Goal: Complete application form: Complete application form

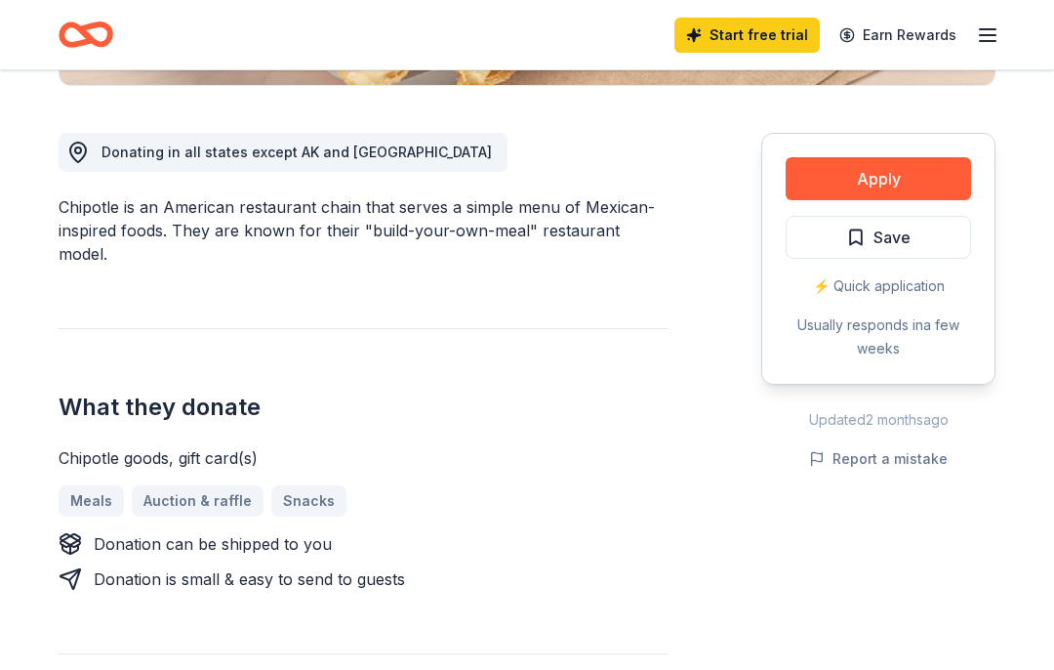
scroll to position [515, 0]
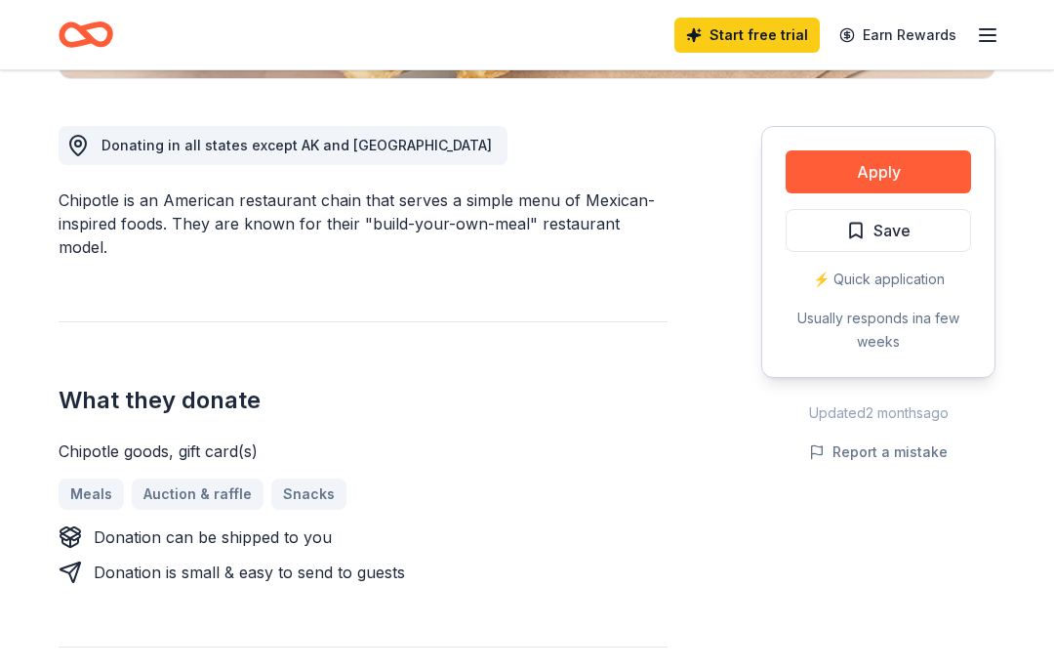
click at [201, 478] on div "Meals Auction & raffle Snacks" at bounding box center [363, 493] width 609 height 31
click at [887, 171] on button "Apply" at bounding box center [879, 171] width 186 height 43
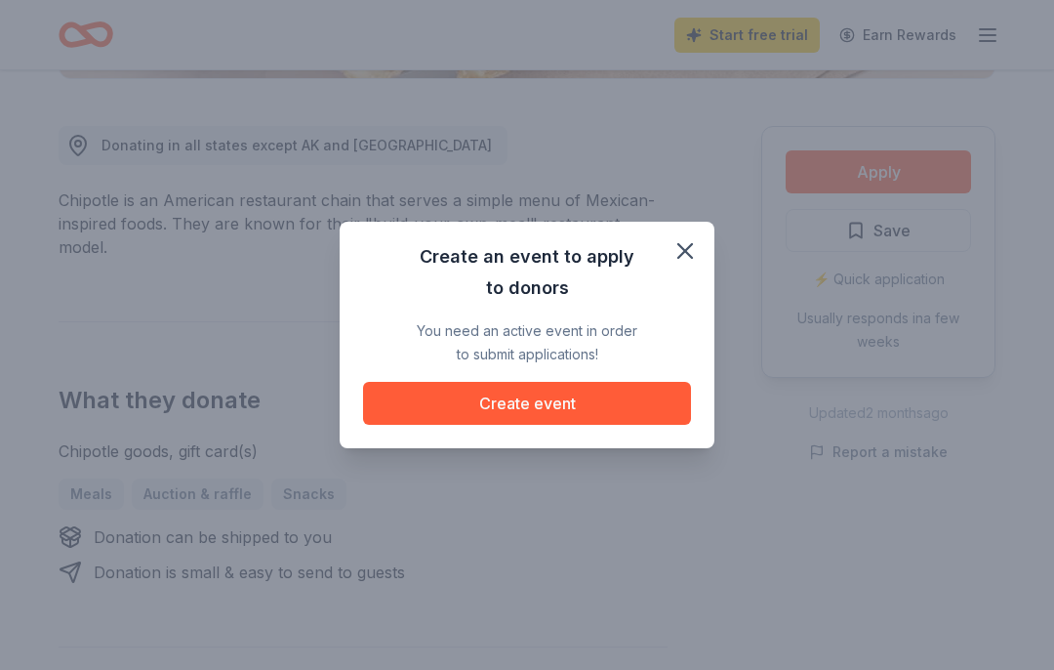
click at [590, 425] on button "Create event" at bounding box center [527, 403] width 328 height 43
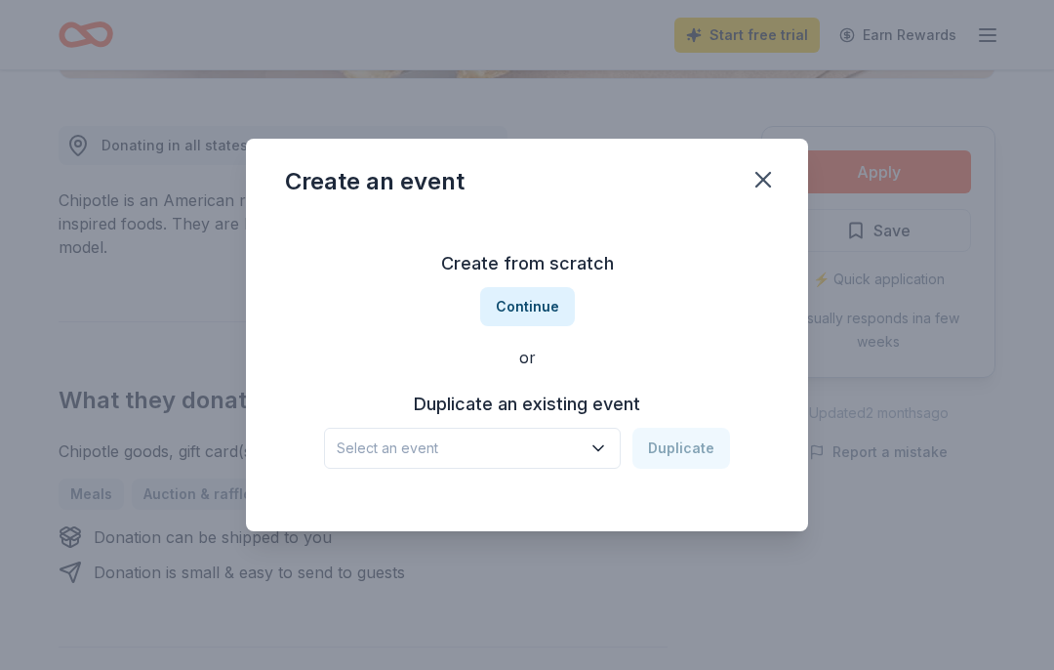
click at [345, 460] on span "Select an event" at bounding box center [459, 447] width 244 height 23
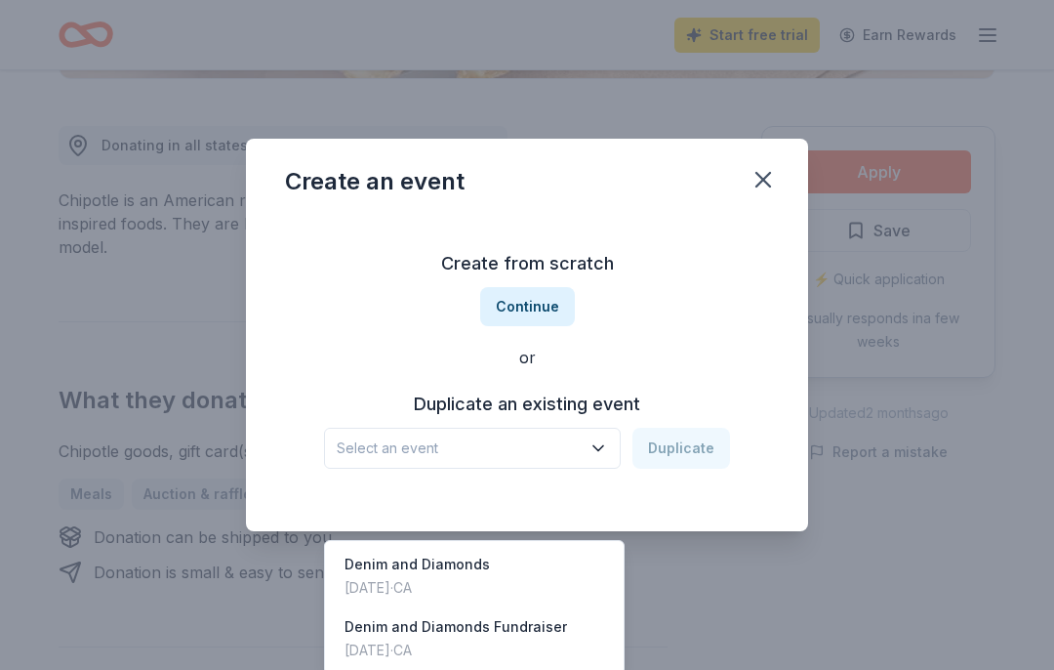
click at [460, 553] on div "Denim and Diamonds" at bounding box center [417, 564] width 145 height 23
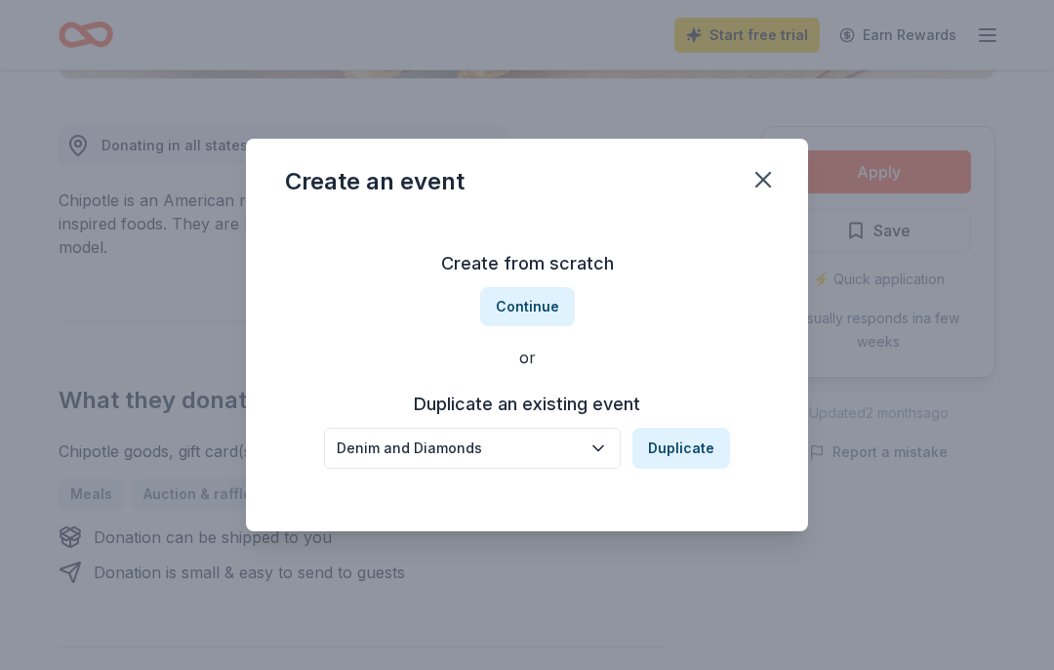
click at [696, 469] on button "Duplicate" at bounding box center [682, 448] width 98 height 41
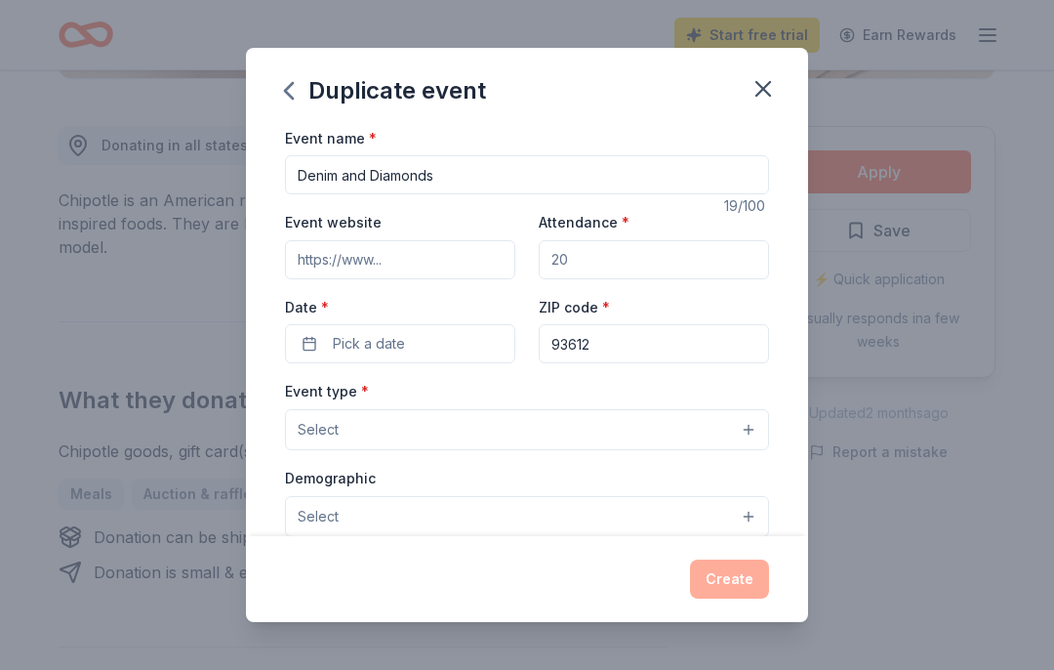
click at [595, 268] on input "Attendance *" at bounding box center [654, 259] width 230 height 39
type input "250"
click at [301, 265] on input "Event website" at bounding box center [400, 259] width 230 height 39
type input "siclovis.org"
click at [359, 339] on span "Pick a date" at bounding box center [369, 343] width 72 height 23
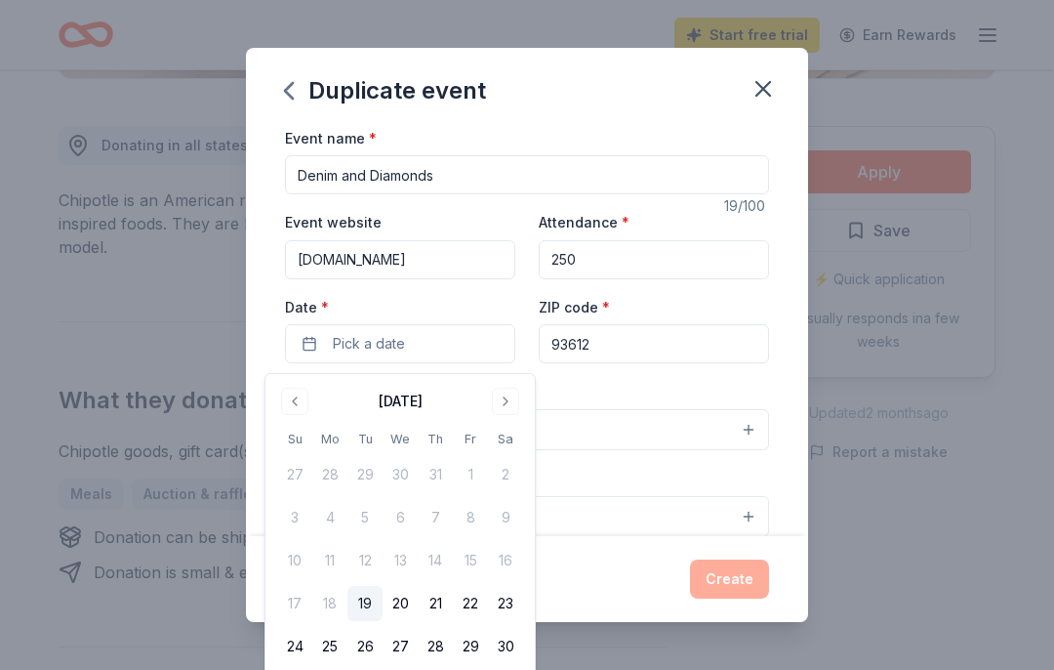
click at [503, 395] on button "Go to next month" at bounding box center [505, 401] width 27 height 27
click at [503, 396] on button "Go to next month" at bounding box center [505, 401] width 27 height 27
click at [513, 600] on button "25" at bounding box center [505, 603] width 35 height 35
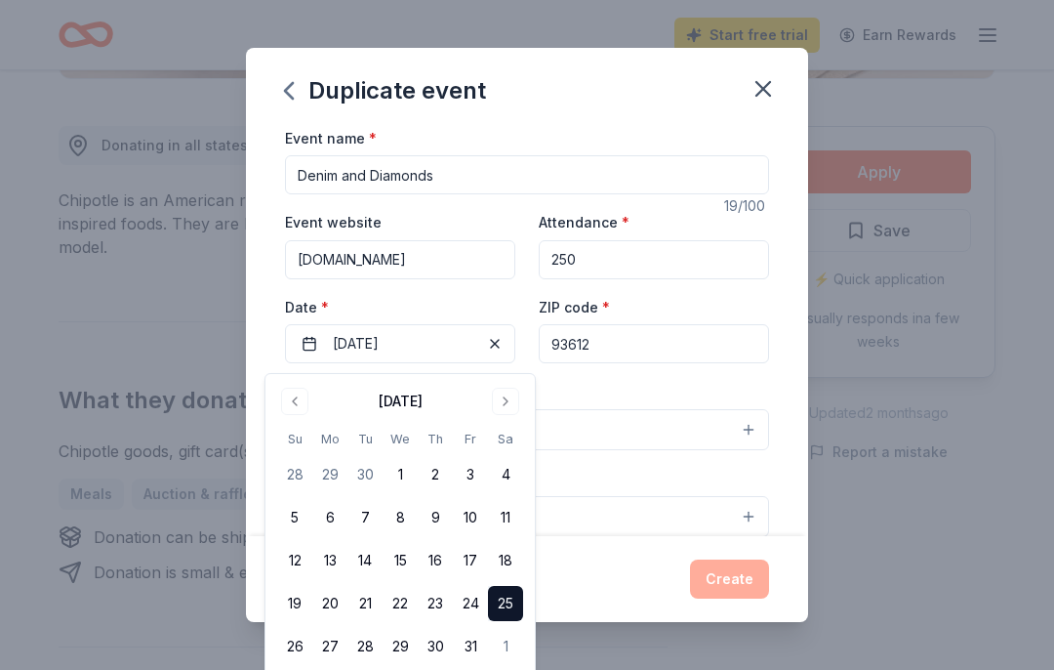
click at [727, 598] on div "Create" at bounding box center [527, 578] width 484 height 39
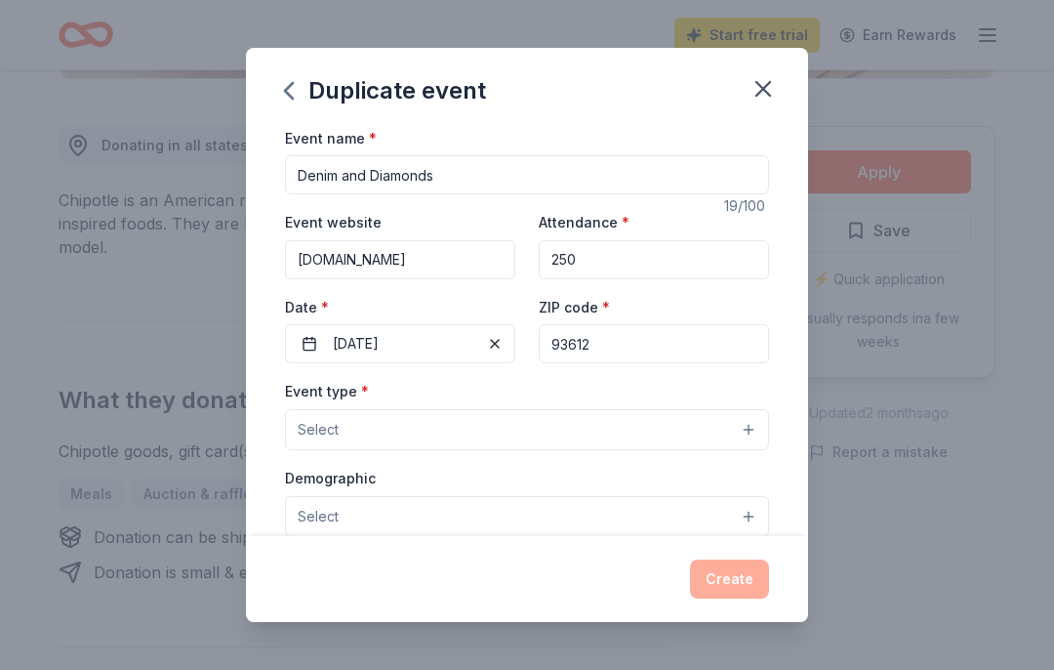
click at [315, 433] on span "Select" at bounding box center [318, 429] width 41 height 23
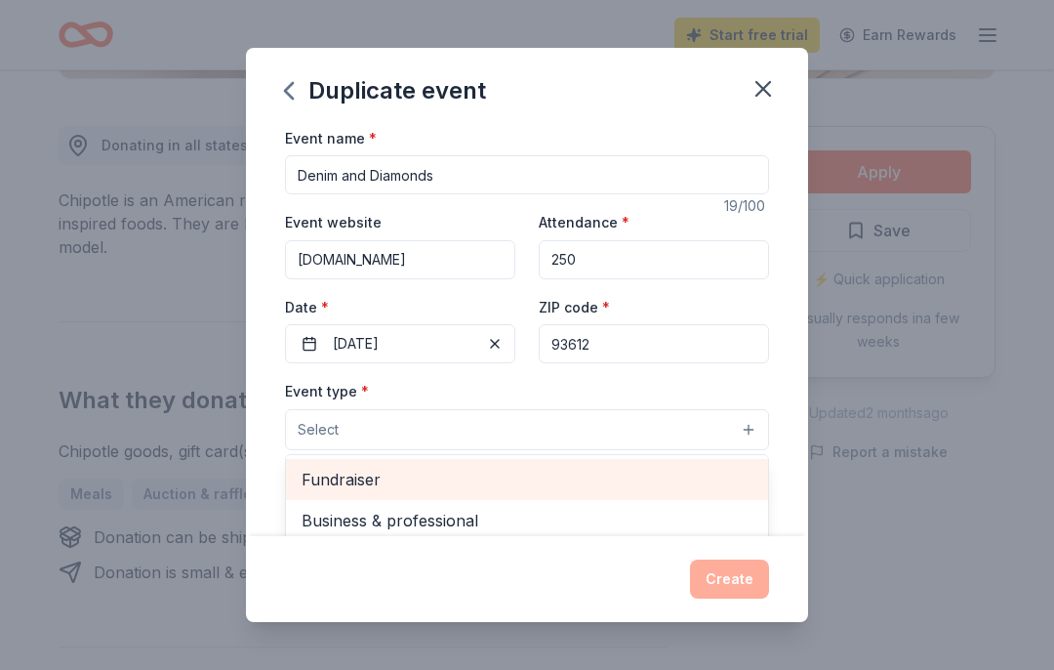
click at [363, 484] on span "Fundraiser" at bounding box center [527, 479] width 451 height 25
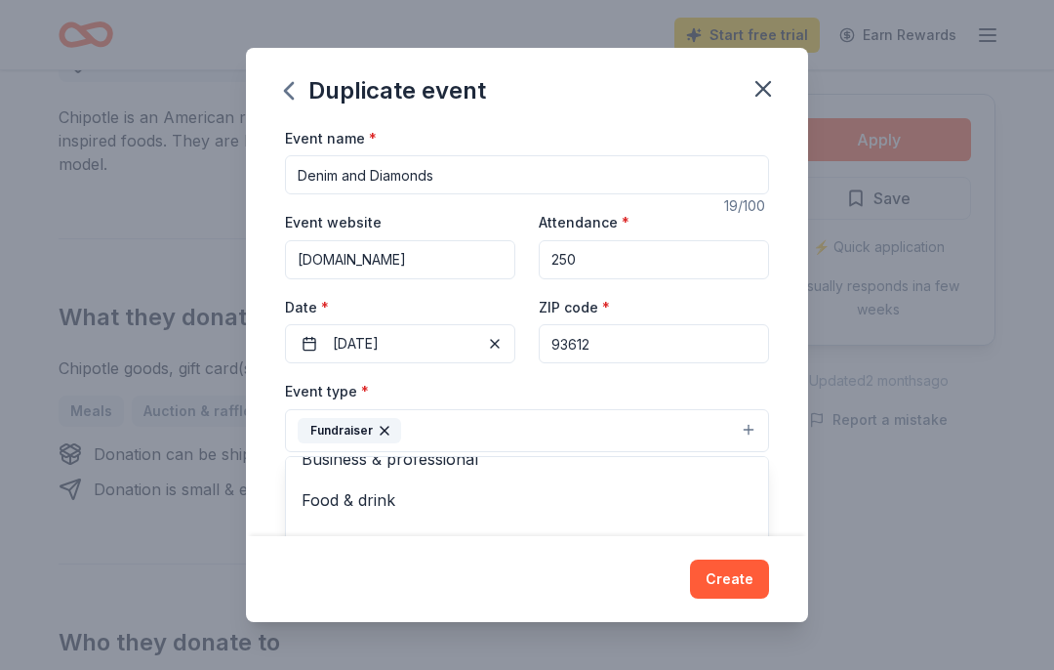
scroll to position [21, 0]
click at [743, 519] on button "Select" at bounding box center [527, 518] width 484 height 41
click at [371, 579] on span "All genders" at bounding box center [527, 566] width 451 height 25
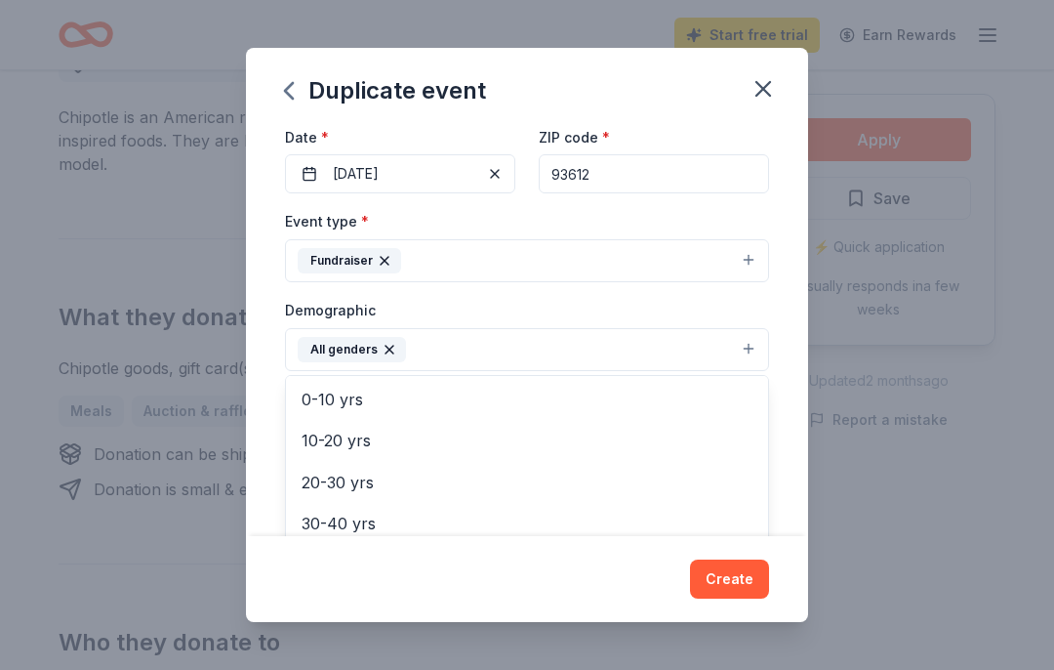
scroll to position [129, 0]
click at [315, 563] on span "40-50 yrs" at bounding box center [527, 561] width 451 height 25
click at [336, 559] on span "50-60 yrs" at bounding box center [527, 561] width 451 height 25
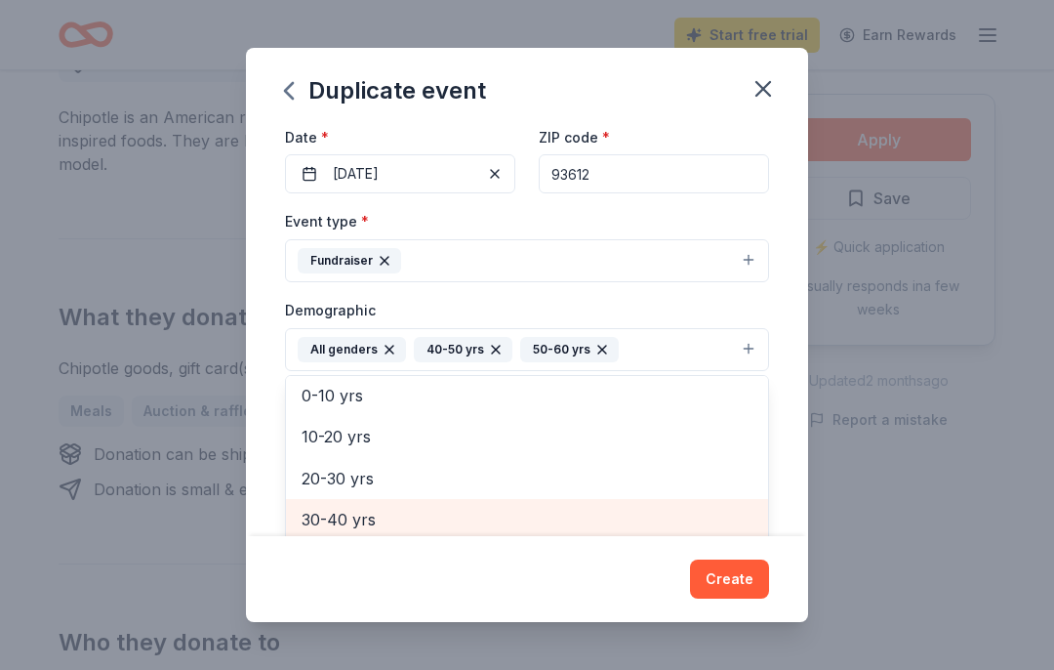
click at [363, 525] on span "30-40 yrs" at bounding box center [527, 519] width 451 height 25
click at [702, 351] on icon "button" at bounding box center [710, 350] width 16 height 16
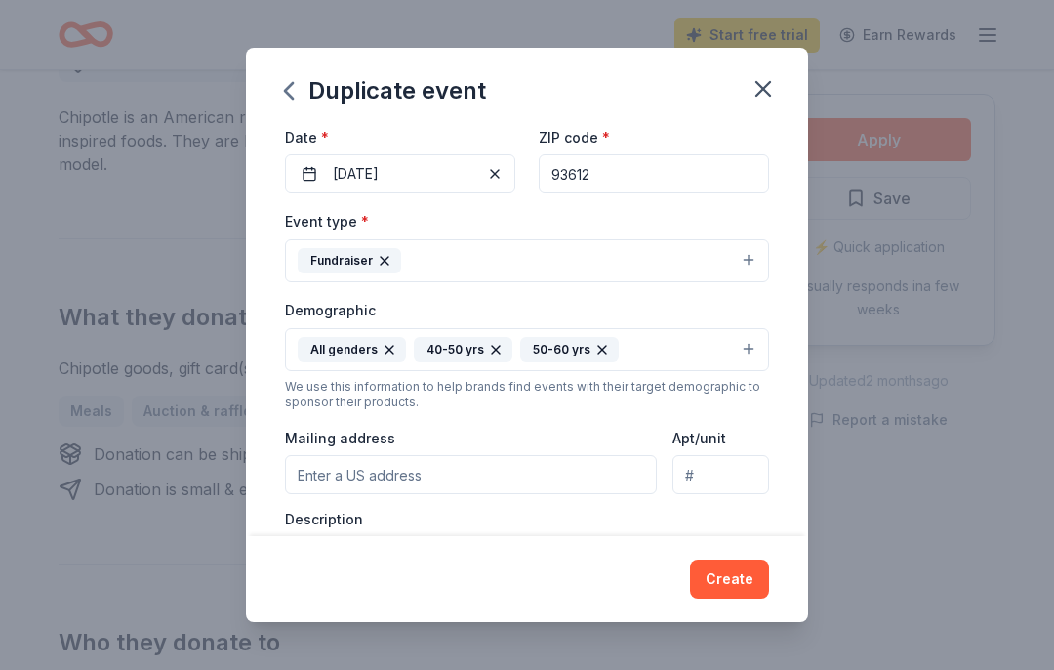
click at [595, 357] on icon "button" at bounding box center [603, 350] width 16 height 16
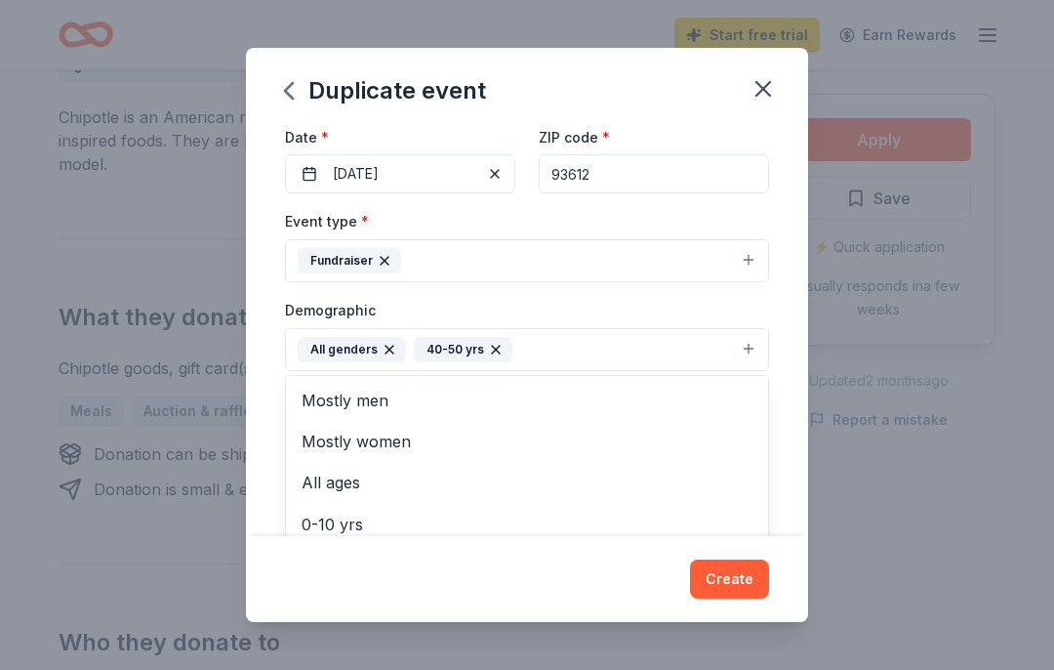
click at [491, 352] on icon "button" at bounding box center [496, 350] width 16 height 16
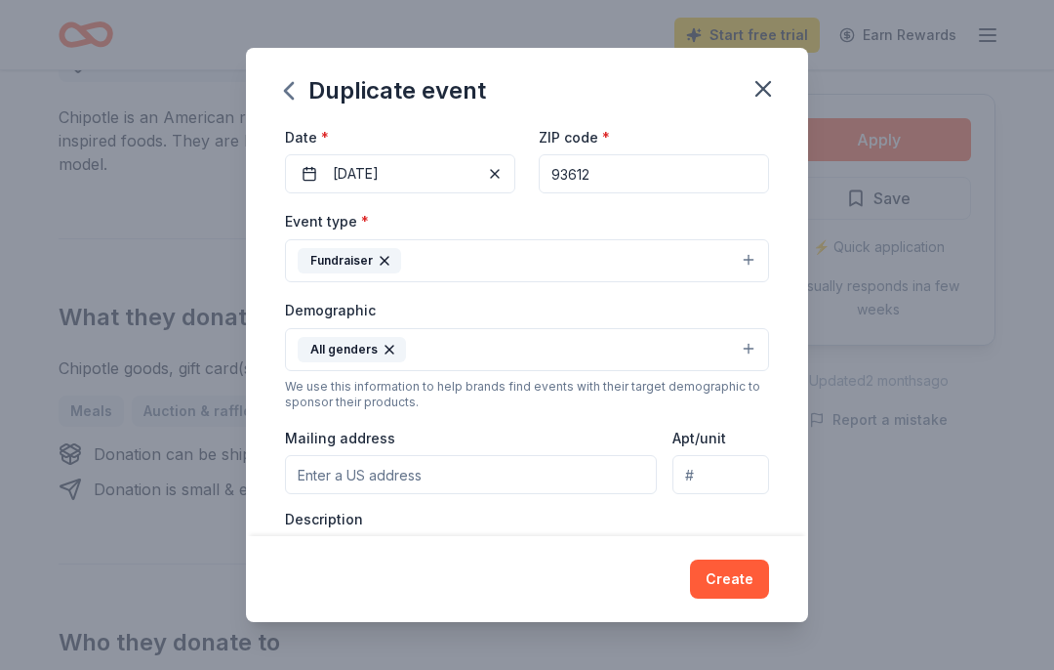
click at [742, 360] on button "All genders" at bounding box center [527, 349] width 484 height 43
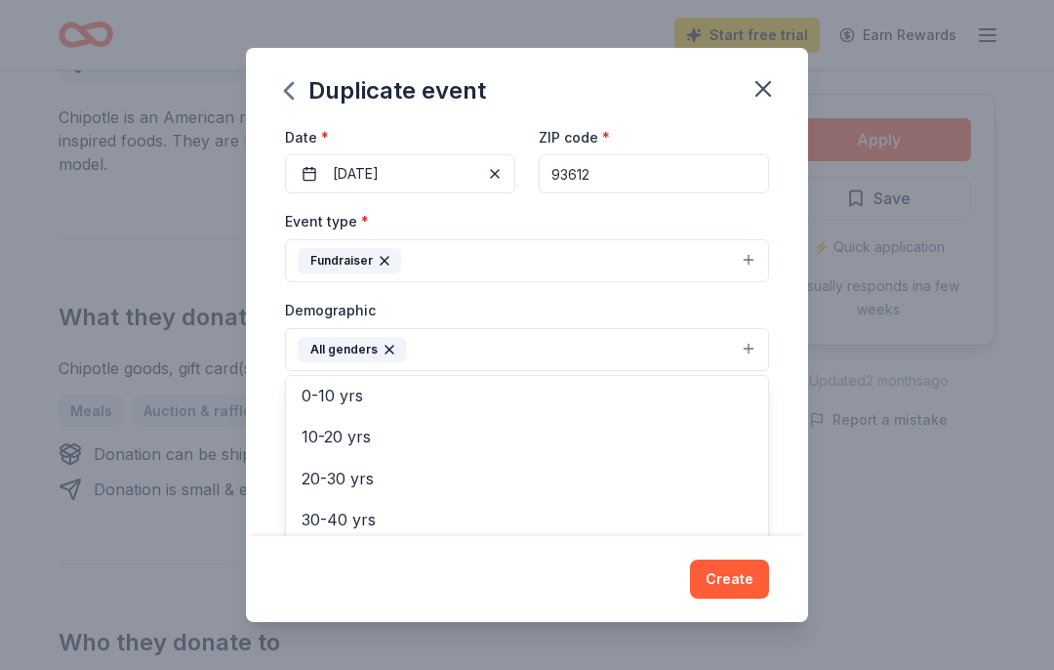
scroll to position [131, 0]
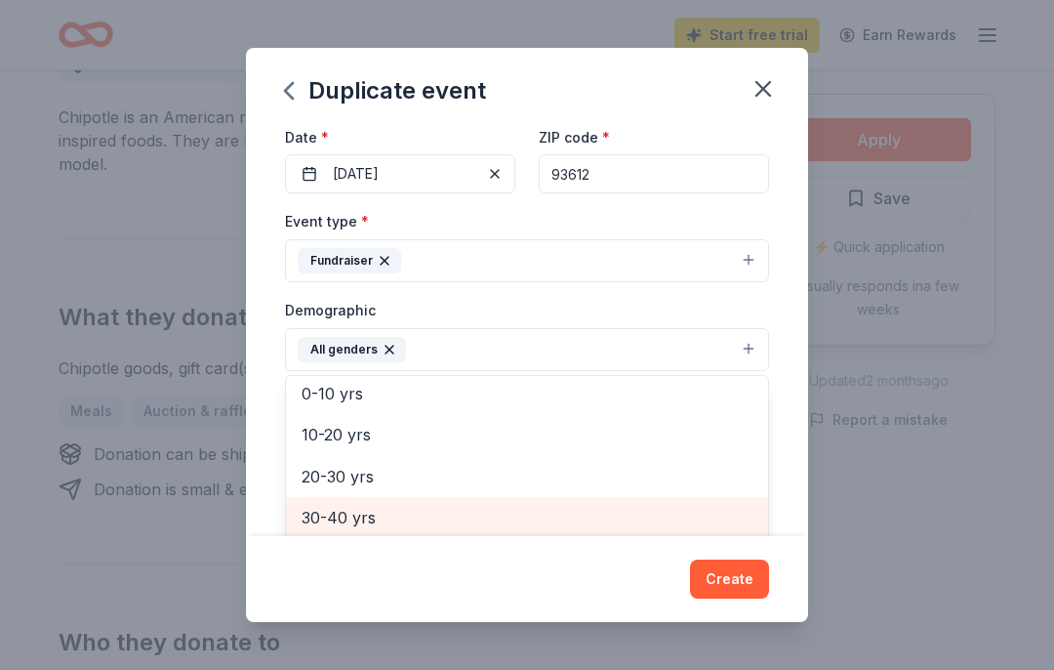
click at [358, 516] on span "30-40 yrs" at bounding box center [527, 517] width 451 height 25
click at [362, 524] on span "40-50 yrs" at bounding box center [527, 517] width 451 height 25
click at [376, 523] on span "50-60 yrs" at bounding box center [527, 517] width 451 height 25
click at [369, 522] on span "60-70 yrs" at bounding box center [527, 517] width 451 height 25
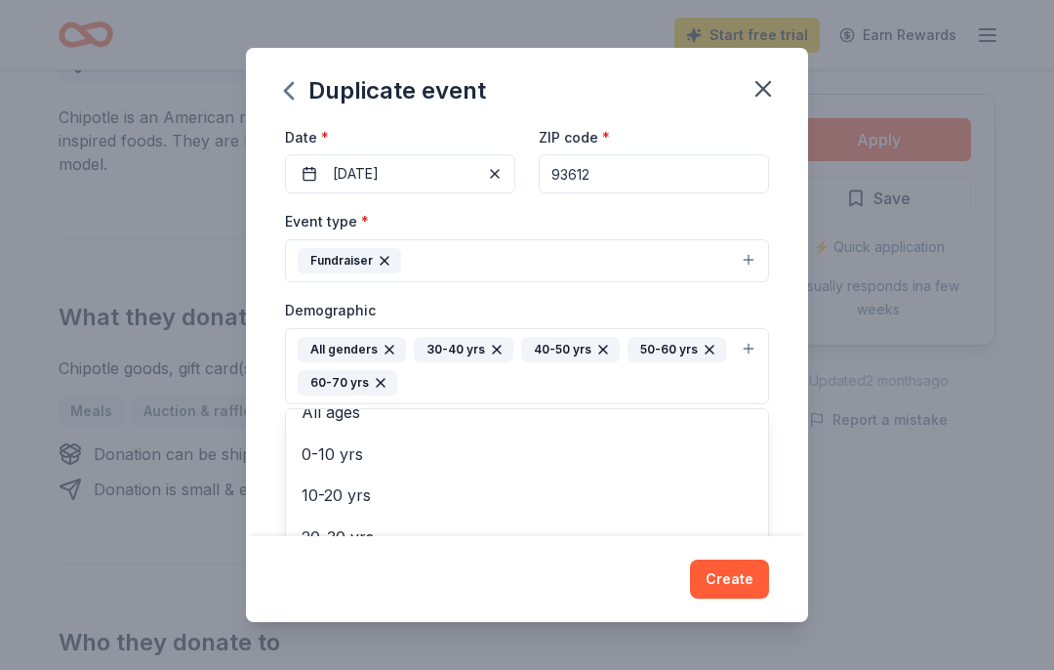
click at [351, 585] on span "70-80 yrs" at bounding box center [527, 577] width 451 height 25
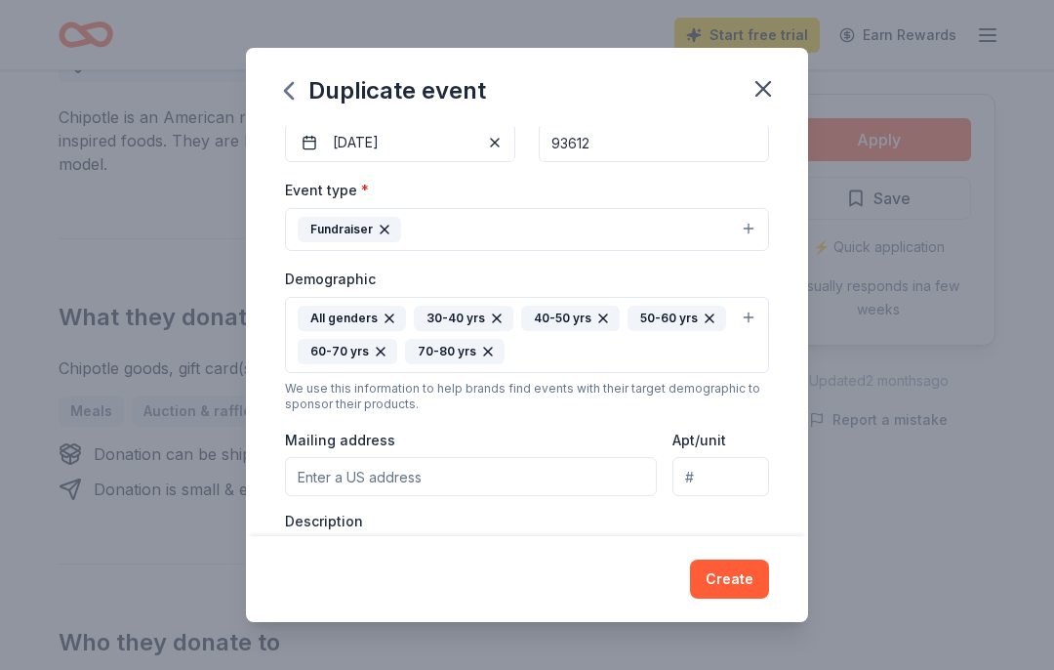
click at [316, 479] on input "Mailing address" at bounding box center [471, 476] width 372 height 39
type input "X"
type input "7824 North Highland Avenue, Clovis, CA, 93619"
click at [310, 557] on textarea at bounding box center [527, 583] width 484 height 88
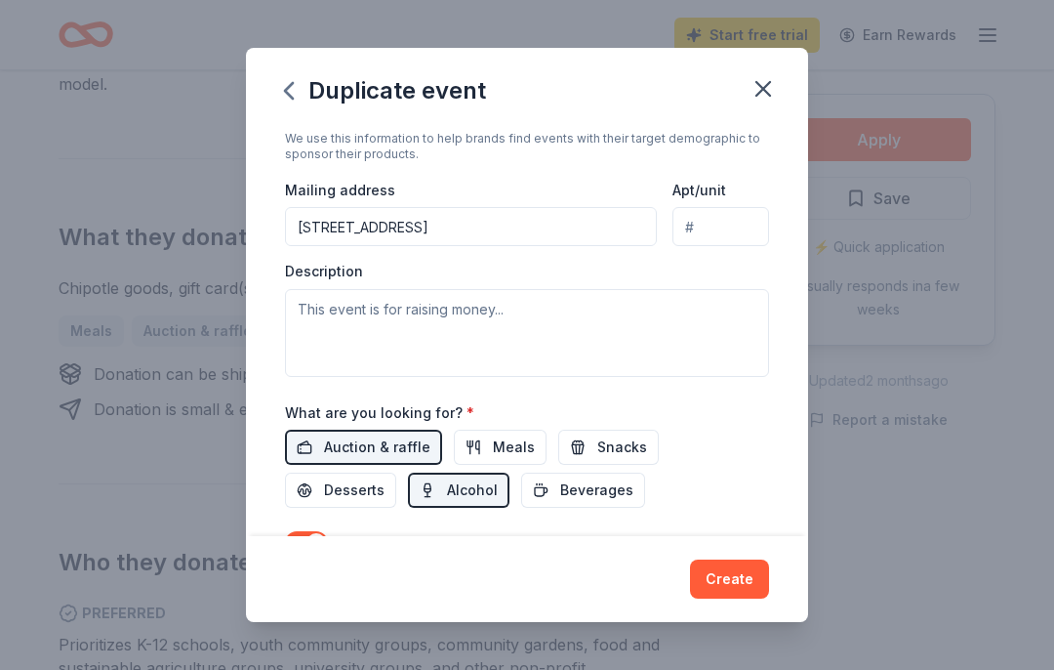
scroll to position [460, 0]
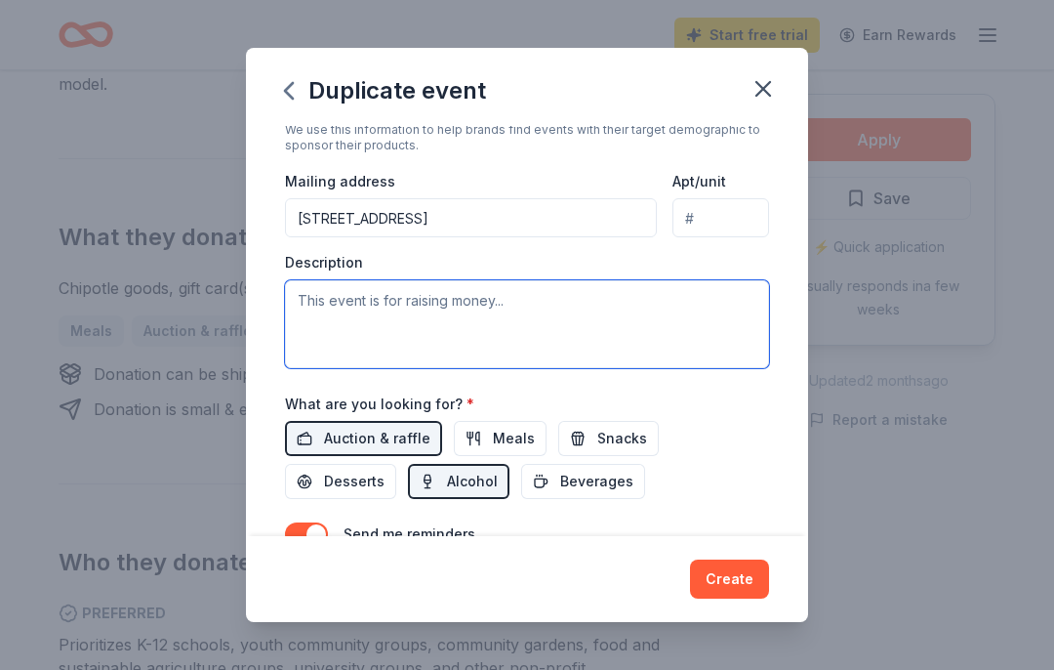
click at [307, 297] on textarea at bounding box center [527, 324] width 484 height 88
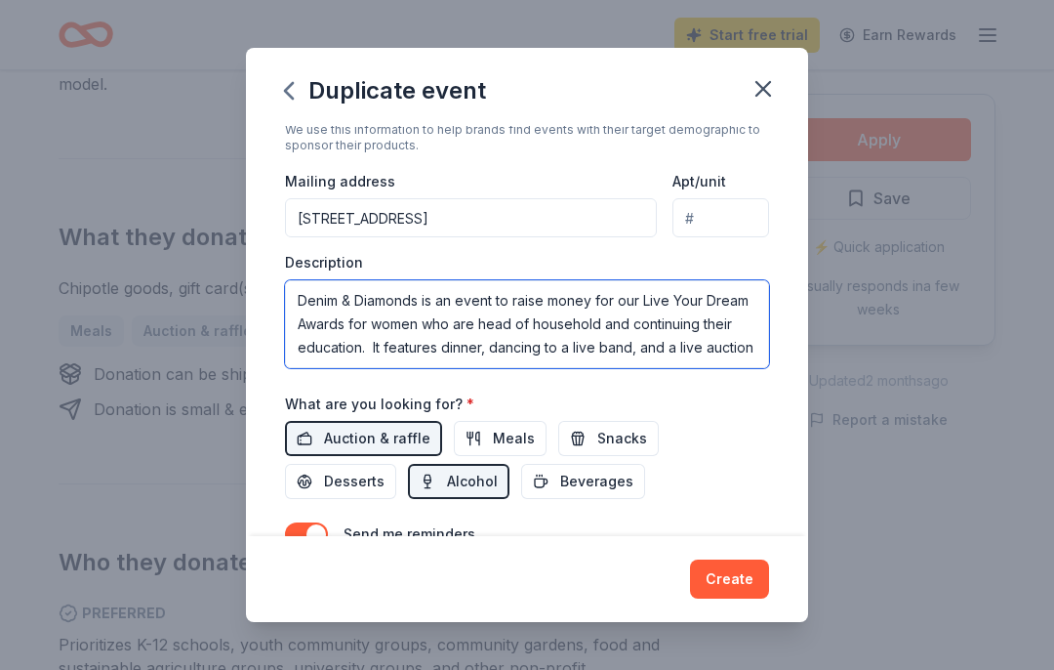
scroll to position [13, 0]
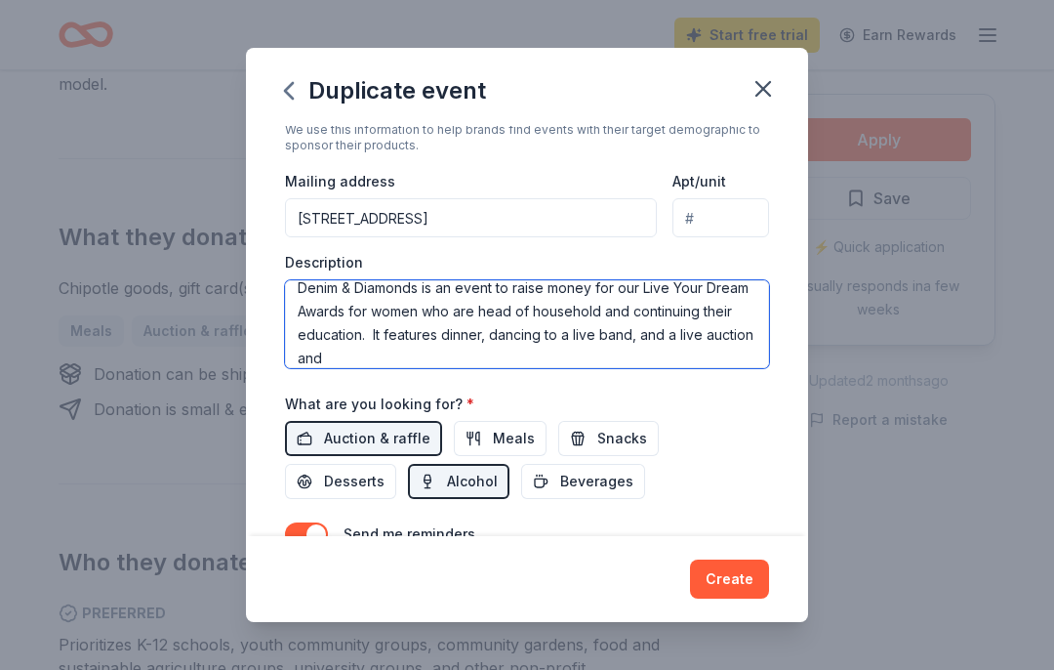
click at [665, 334] on textarea "Denim & Diamonds is an event to raise money for our Live Your Dream Awards for …" at bounding box center [527, 324] width 484 height 88
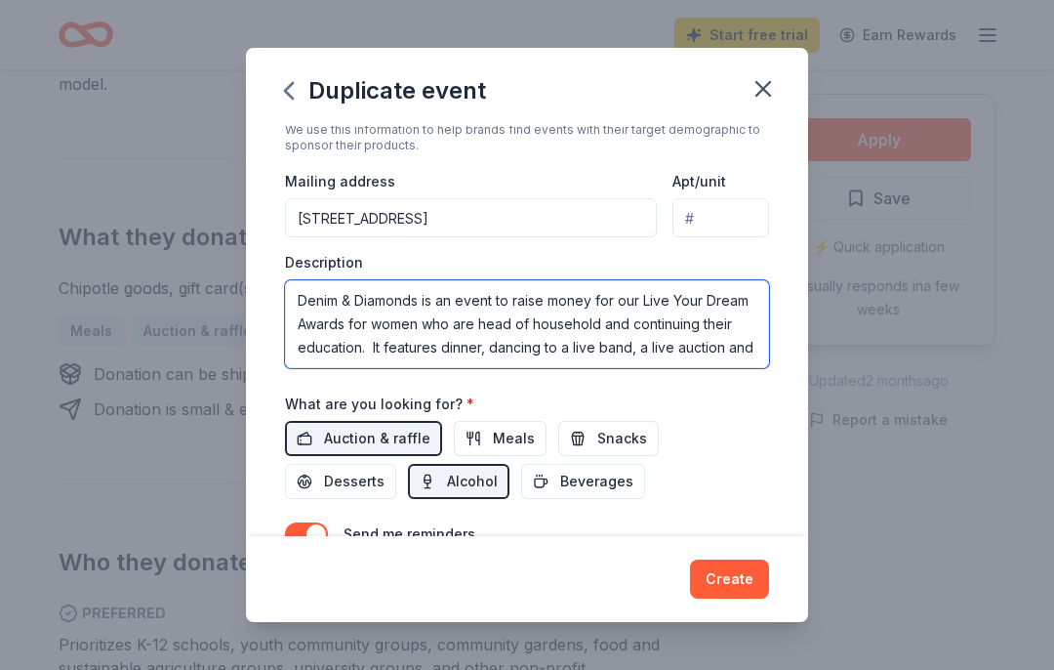
scroll to position [0, 0]
click at [760, 346] on textarea "Denim & Diamonds is an event to raise money for our Live Your Dream Awards for …" at bounding box center [527, 324] width 484 height 88
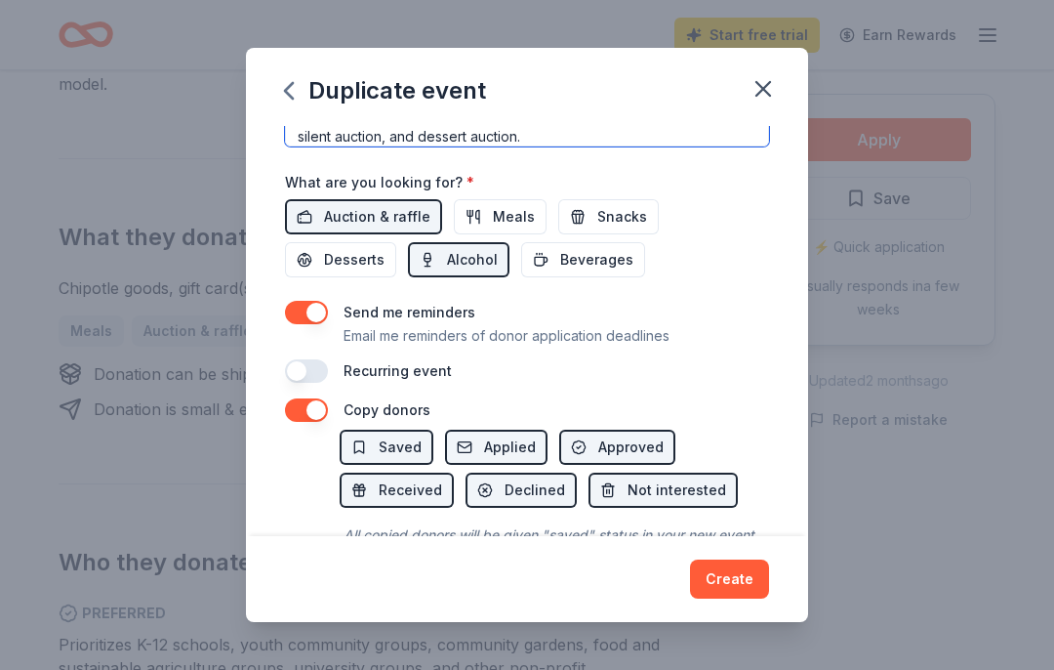
scroll to position [695, 0]
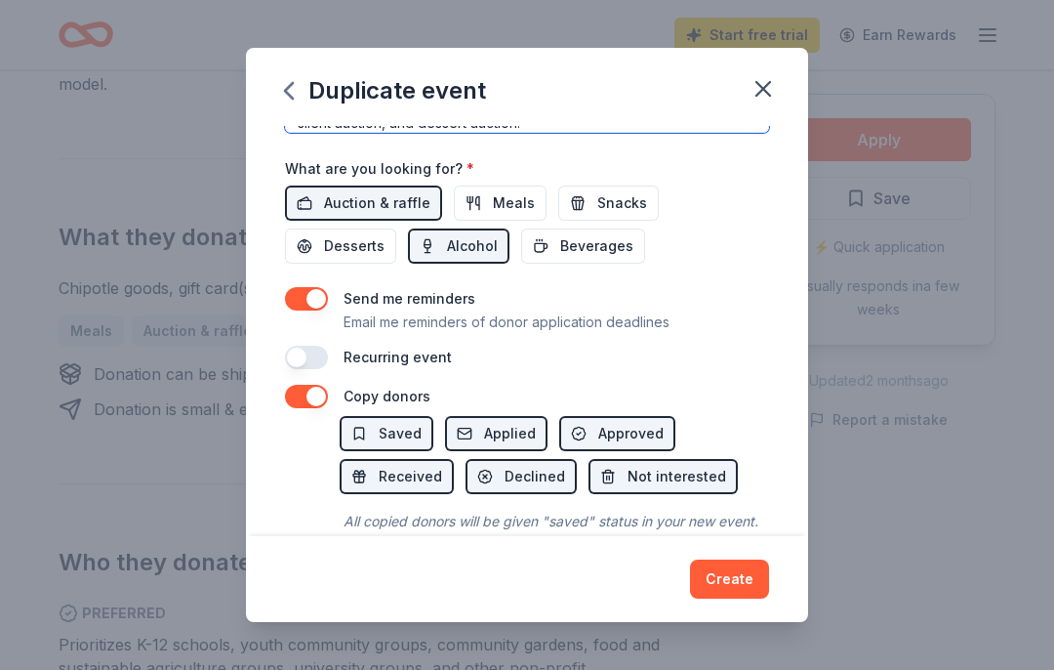
type textarea "Denim & Diamonds is an event to raise money for our Live Your Dream Awards for …"
click at [317, 396] on button "button" at bounding box center [306, 396] width 43 height 23
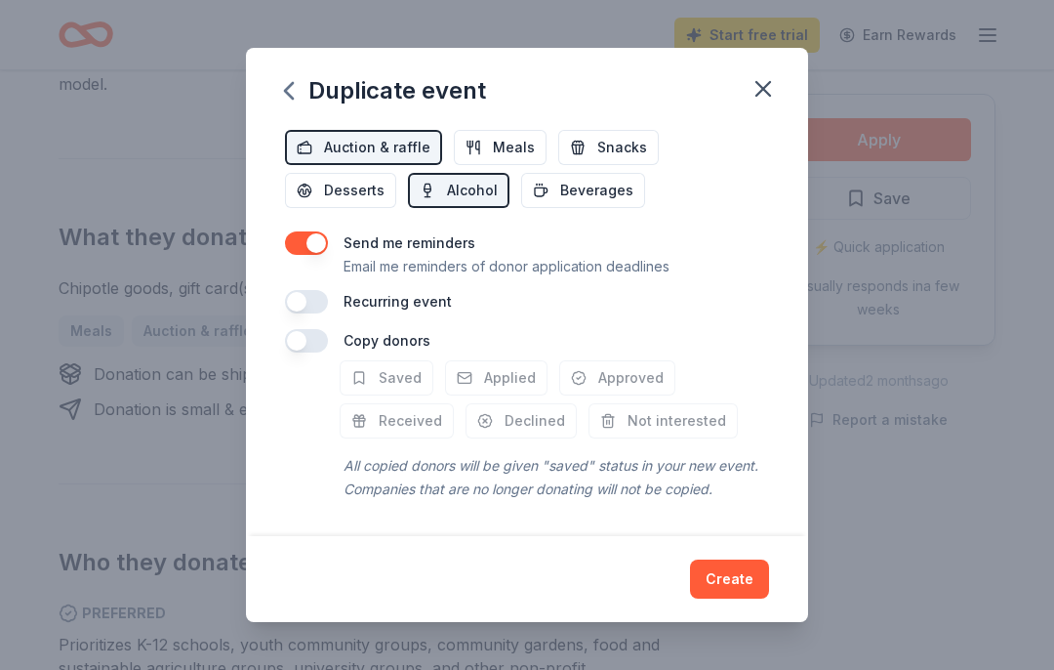
scroll to position [753, 0]
click at [743, 595] on button "Create" at bounding box center [729, 578] width 79 height 39
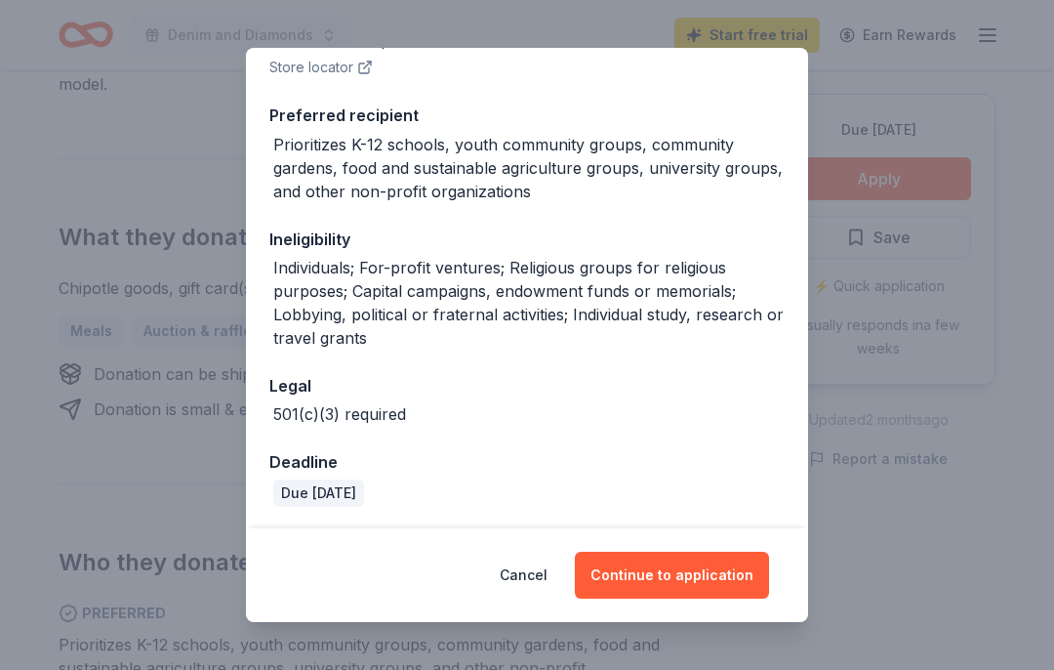
scroll to position [283, 0]
click at [705, 574] on button "Continue to application" at bounding box center [672, 575] width 194 height 47
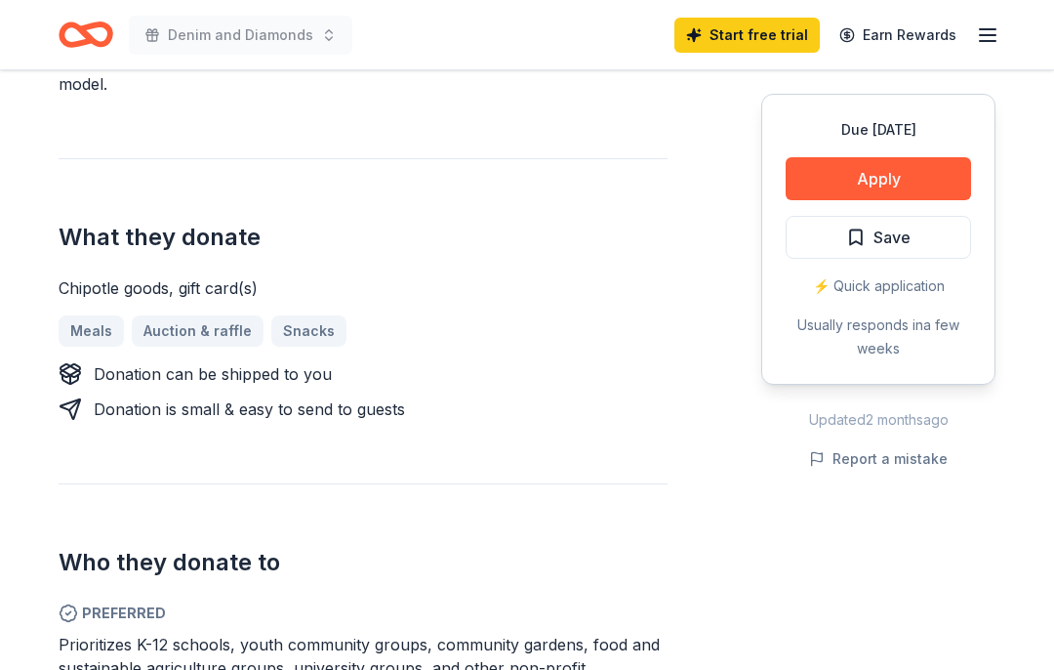
scroll to position [0, 0]
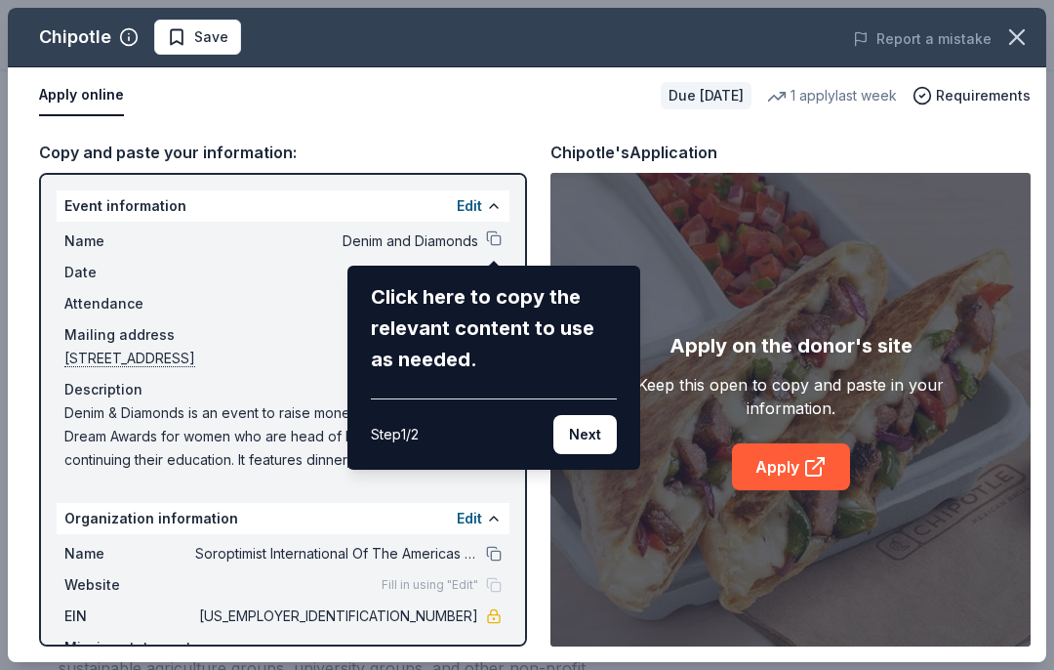
click at [597, 435] on button "Next" at bounding box center [585, 434] width 63 height 39
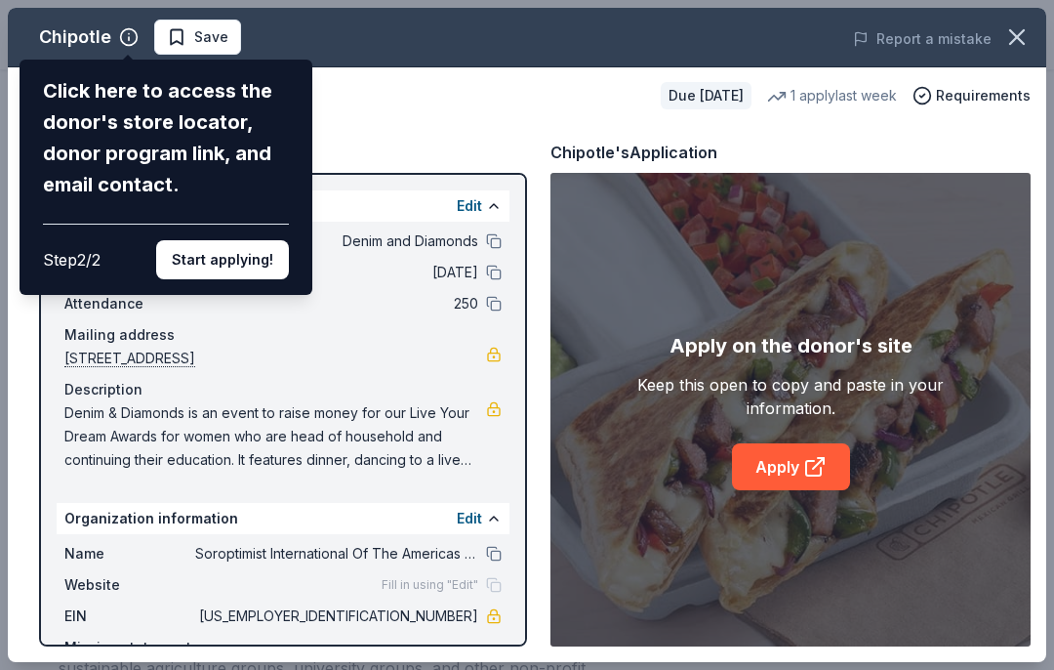
click at [411, 125] on div "Chipotle Click here to access the donor's store locator, donor program link, an…" at bounding box center [527, 335] width 1039 height 654
click at [289, 102] on div "Click here to access the donor's store locator, donor program link, and email c…" at bounding box center [166, 137] width 246 height 125
click at [815, 464] on div "Chipotle Click here to access the donor's store locator, donor program link, an…" at bounding box center [527, 335] width 1039 height 654
click at [214, 40] on div "Chipotle Click here to access the donor's store locator, donor program link, an…" at bounding box center [527, 335] width 1039 height 654
click at [254, 240] on button "Start applying!" at bounding box center [222, 259] width 133 height 39
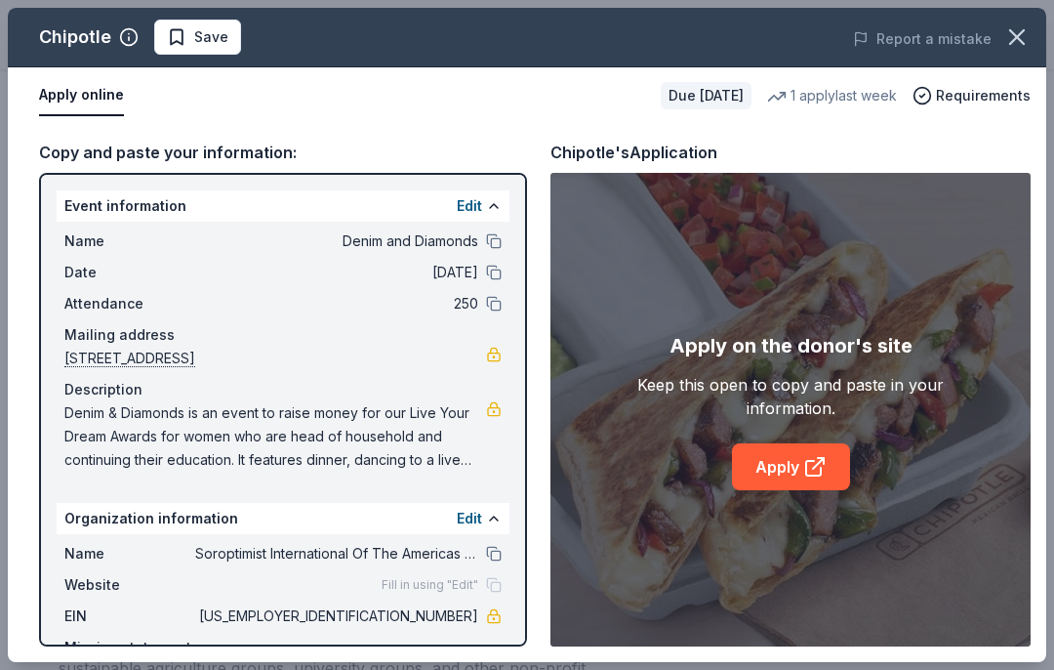
click at [77, 239] on span "Name" at bounding box center [129, 240] width 131 height 23
click at [491, 206] on button at bounding box center [494, 206] width 16 height 16
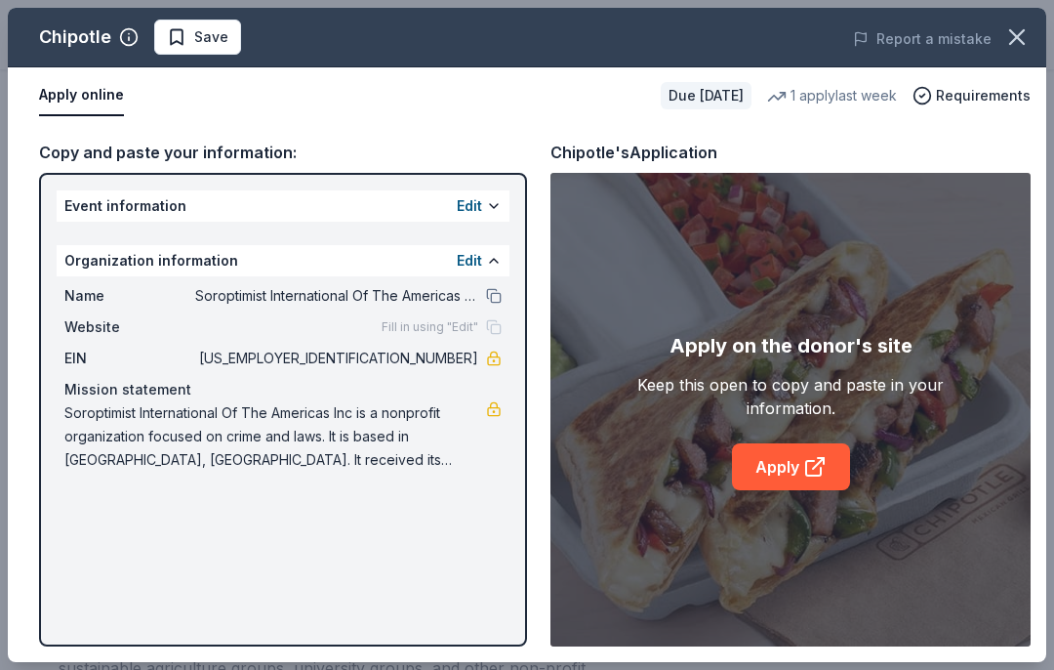
click at [313, 437] on span "Soroptimist International Of The Americas Inc is a nonprofit organization focus…" at bounding box center [275, 436] width 422 height 70
click at [310, 429] on span "Soroptimist International Of The Americas Inc is a nonprofit organization focus…" at bounding box center [275, 436] width 422 height 70
click at [495, 206] on button at bounding box center [494, 206] width 16 height 16
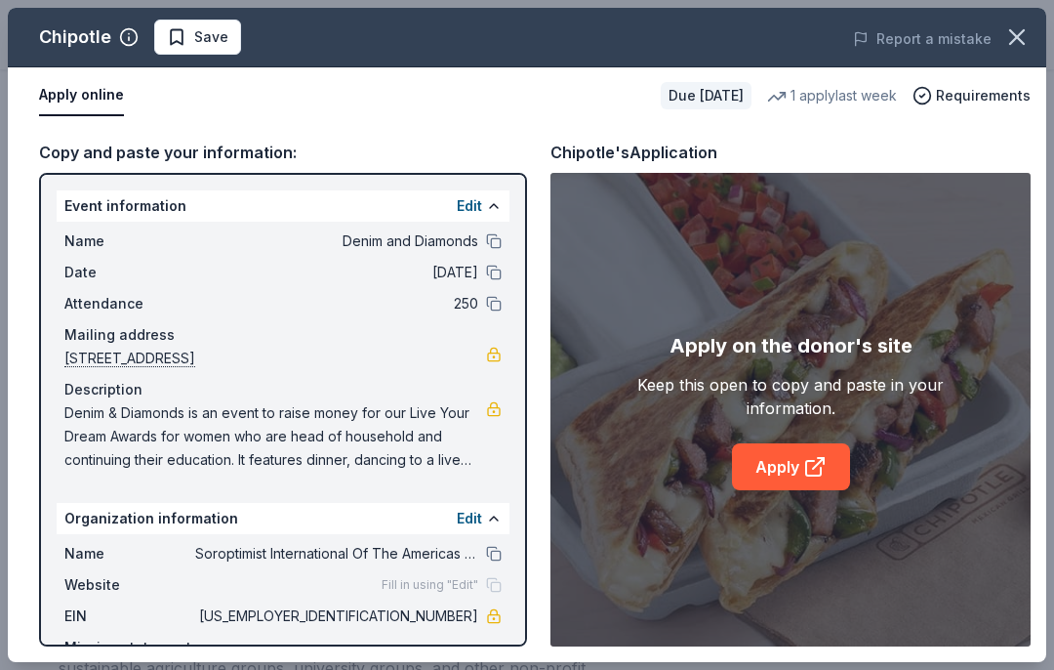
click at [364, 353] on span "[STREET_ADDRESS]" at bounding box center [275, 358] width 422 height 23
click at [488, 202] on button at bounding box center [494, 206] width 16 height 16
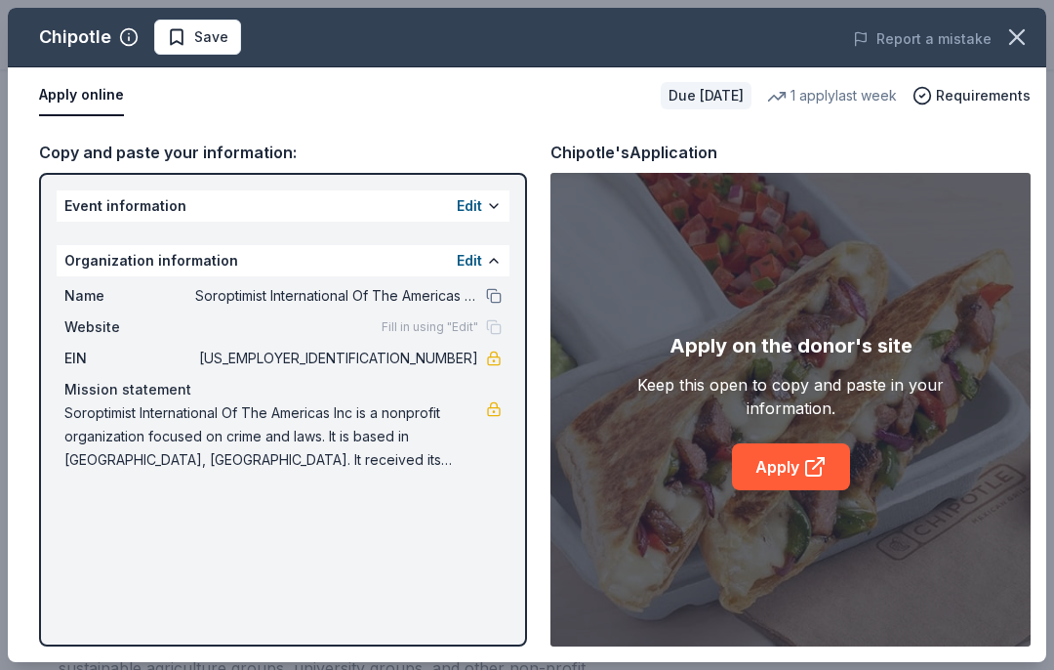
click at [494, 259] on button at bounding box center [494, 261] width 16 height 16
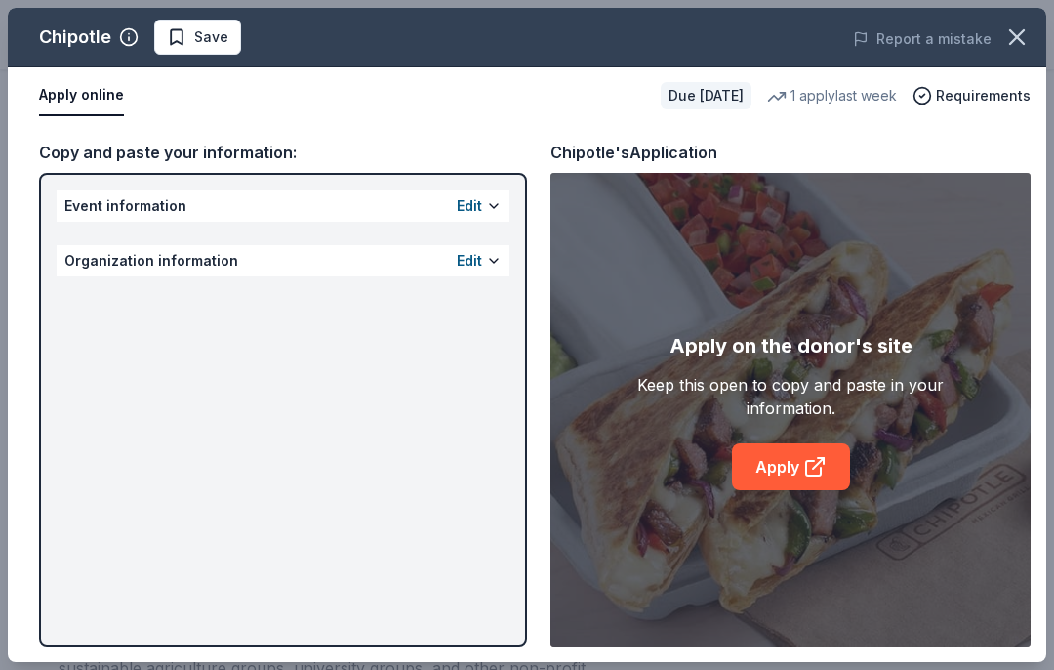
click at [500, 259] on button at bounding box center [494, 261] width 16 height 16
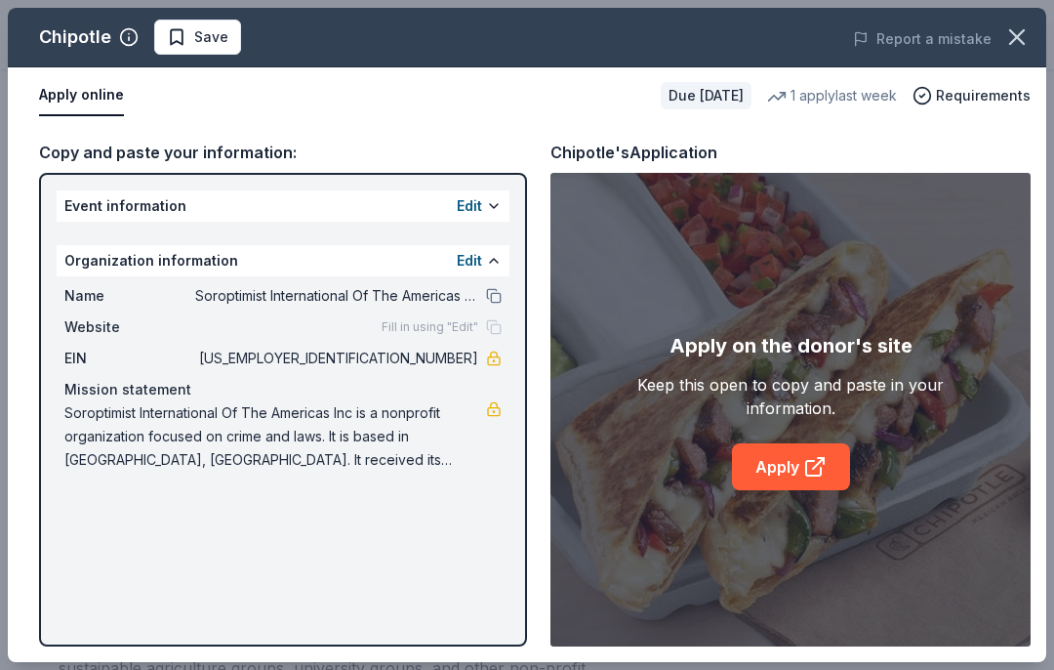
click at [492, 200] on button at bounding box center [494, 206] width 16 height 16
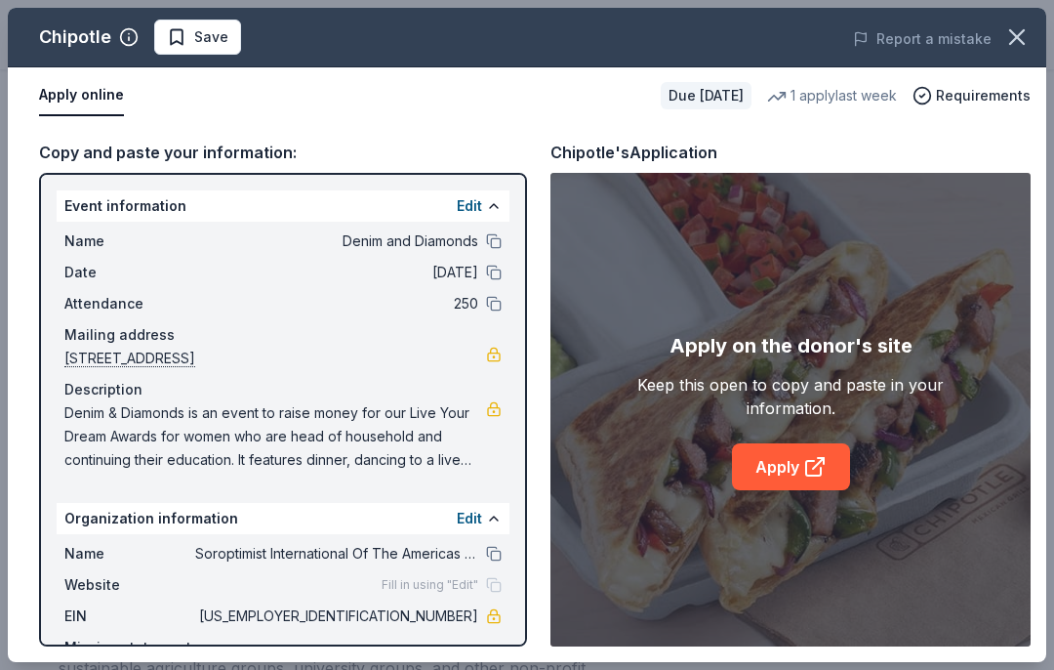
click at [491, 349] on link at bounding box center [494, 355] width 16 height 16
click at [492, 522] on button at bounding box center [494, 519] width 16 height 16
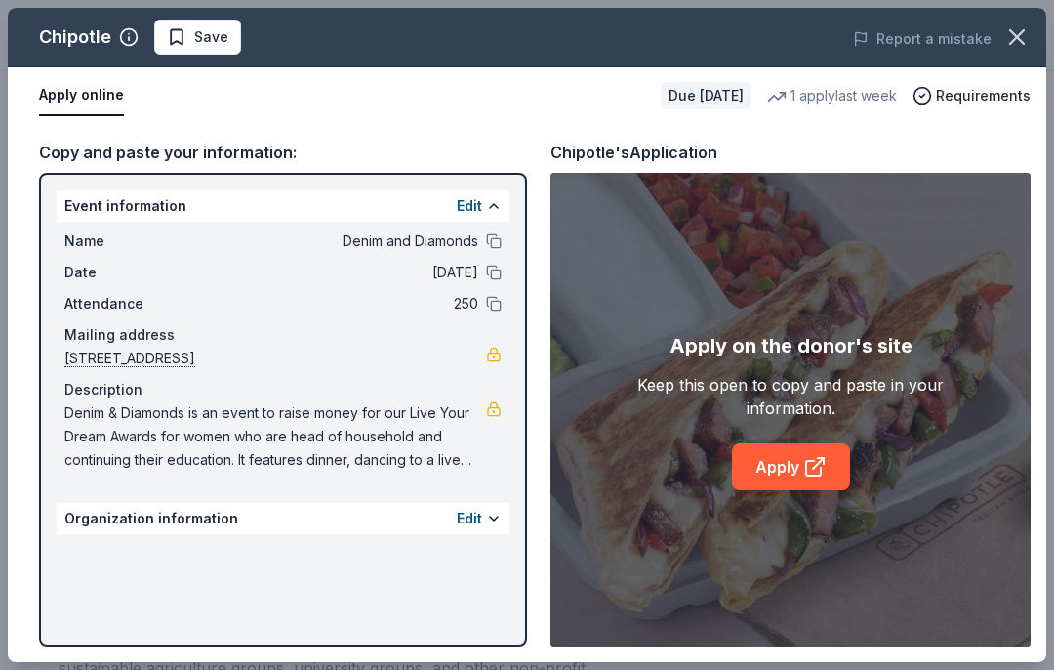
click at [497, 522] on button at bounding box center [494, 519] width 16 height 16
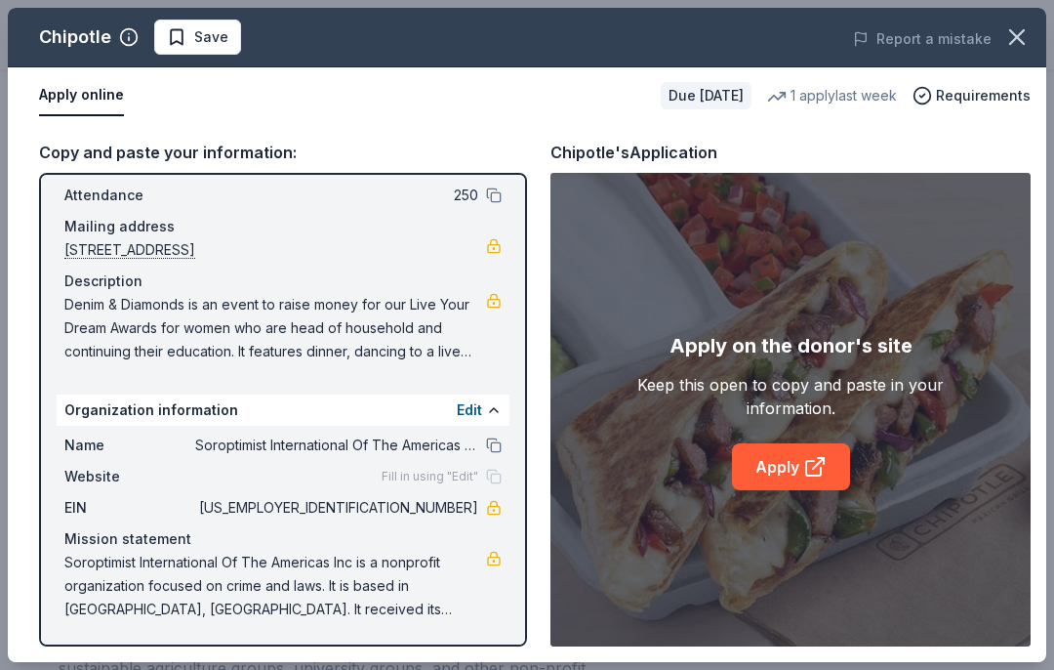
scroll to position [108, 0]
click at [324, 583] on span "Soroptimist International Of The Americas Inc is a nonprofit organization focus…" at bounding box center [275, 586] width 422 height 70
click at [491, 417] on button at bounding box center [494, 410] width 16 height 16
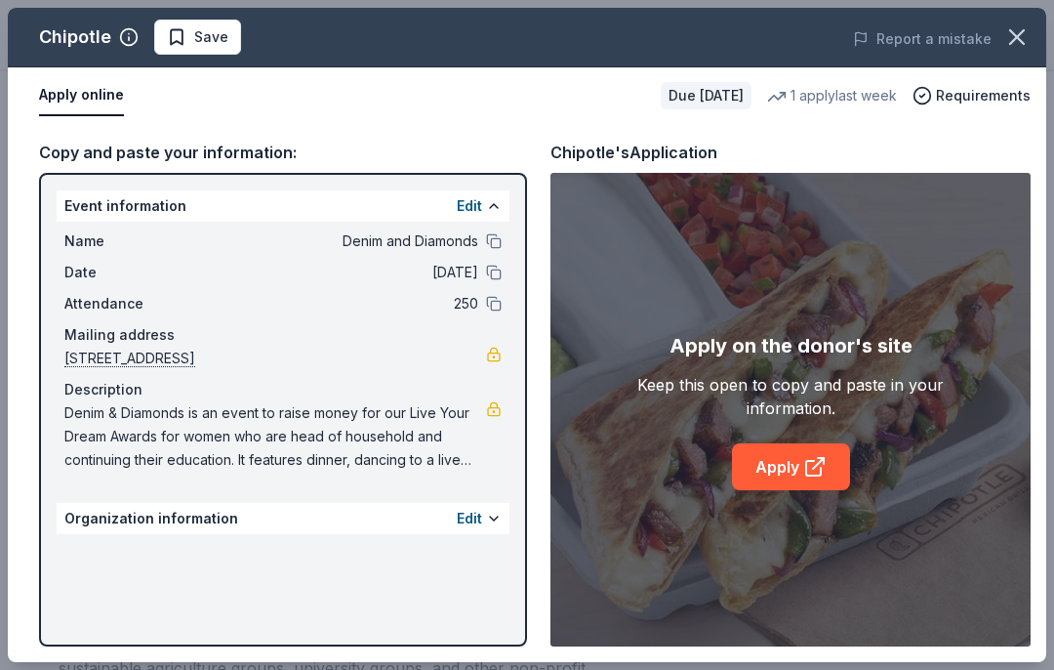
click at [488, 520] on button at bounding box center [494, 519] width 16 height 16
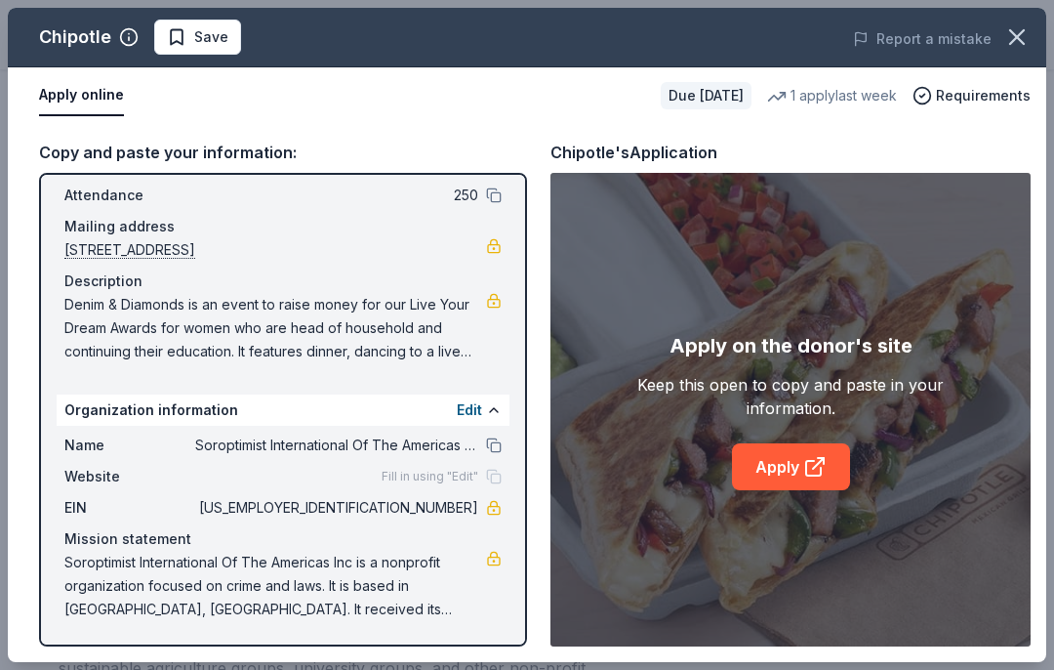
scroll to position [108, 0]
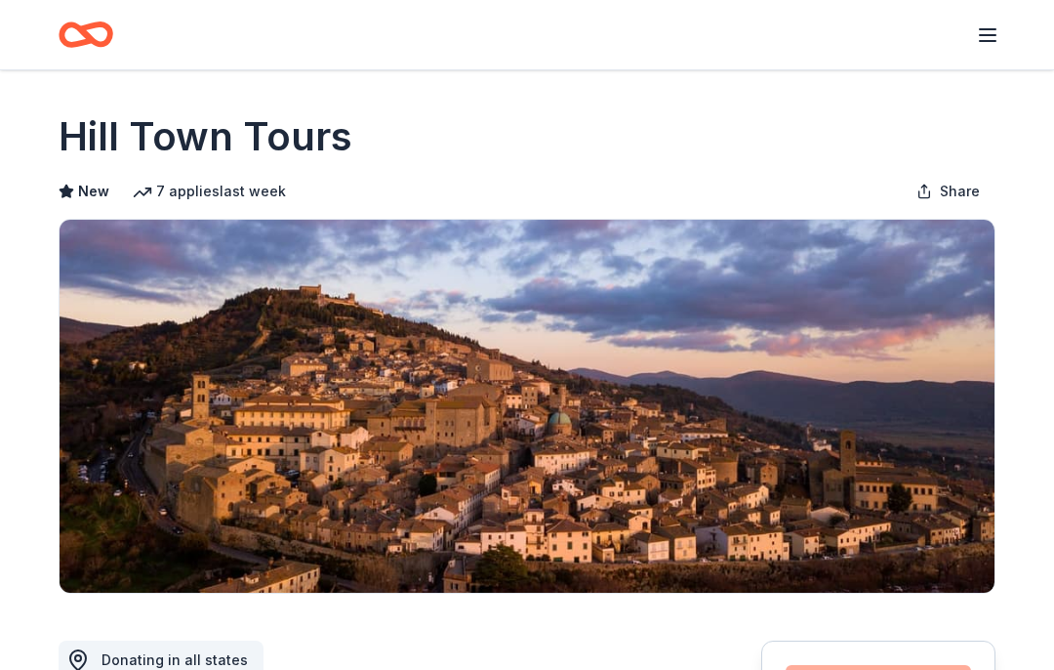
scroll to position [562, 0]
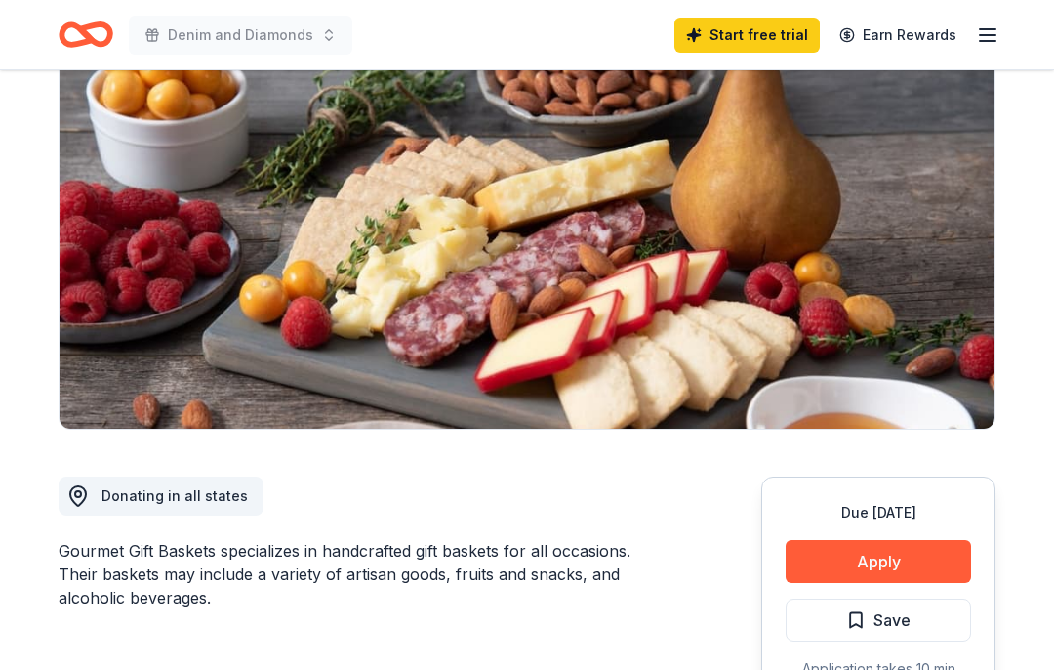
scroll to position [172, 0]
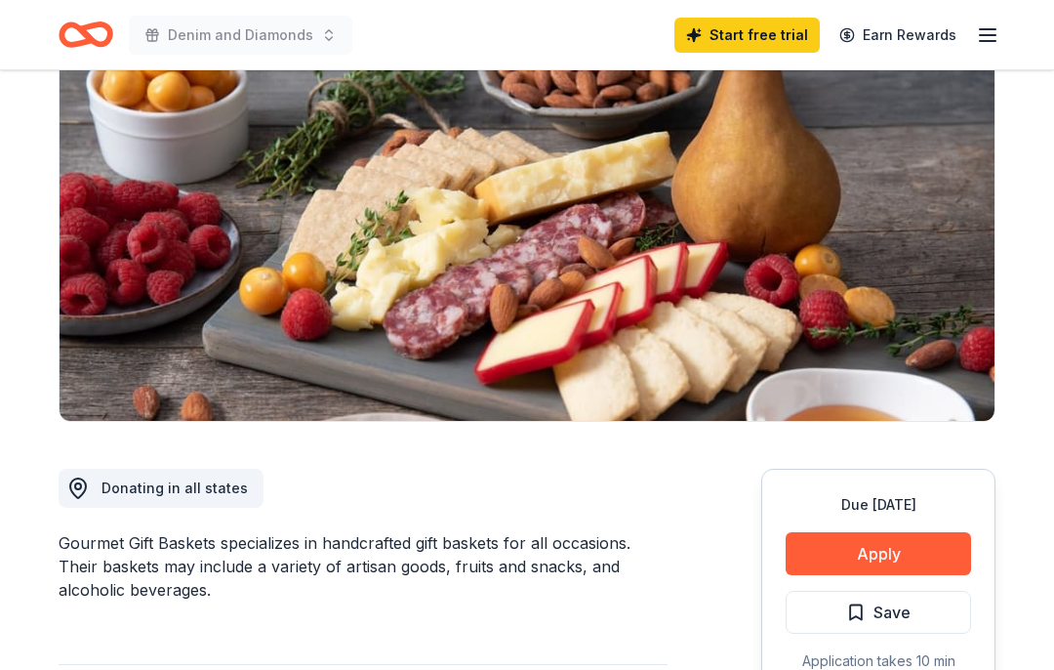
click at [922, 556] on button "Apply" at bounding box center [879, 553] width 186 height 43
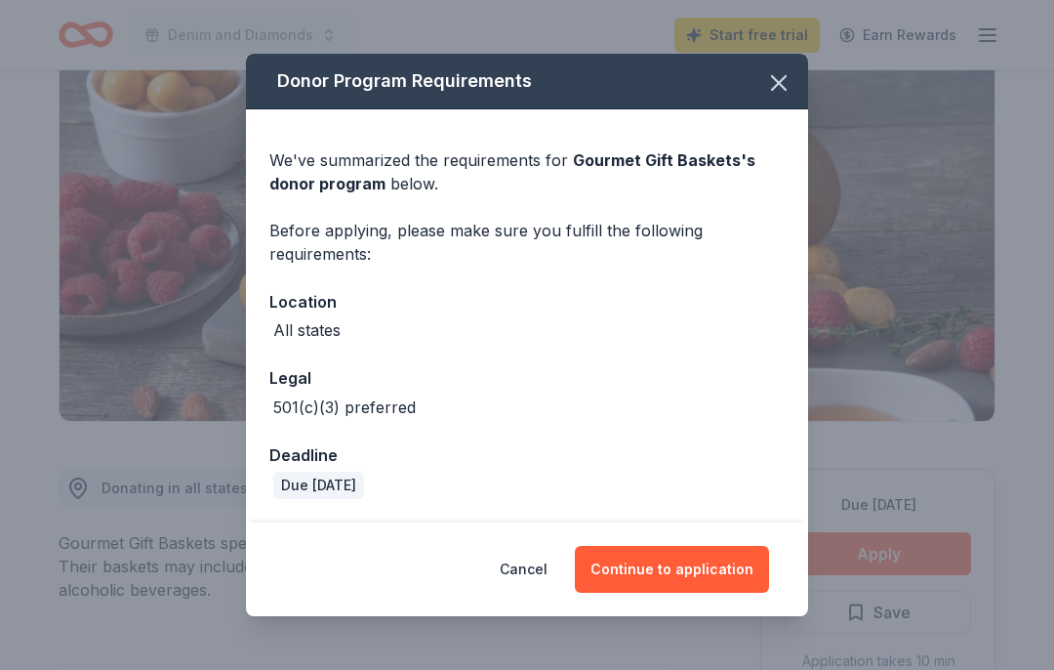
click at [707, 593] on button "Continue to application" at bounding box center [672, 569] width 194 height 47
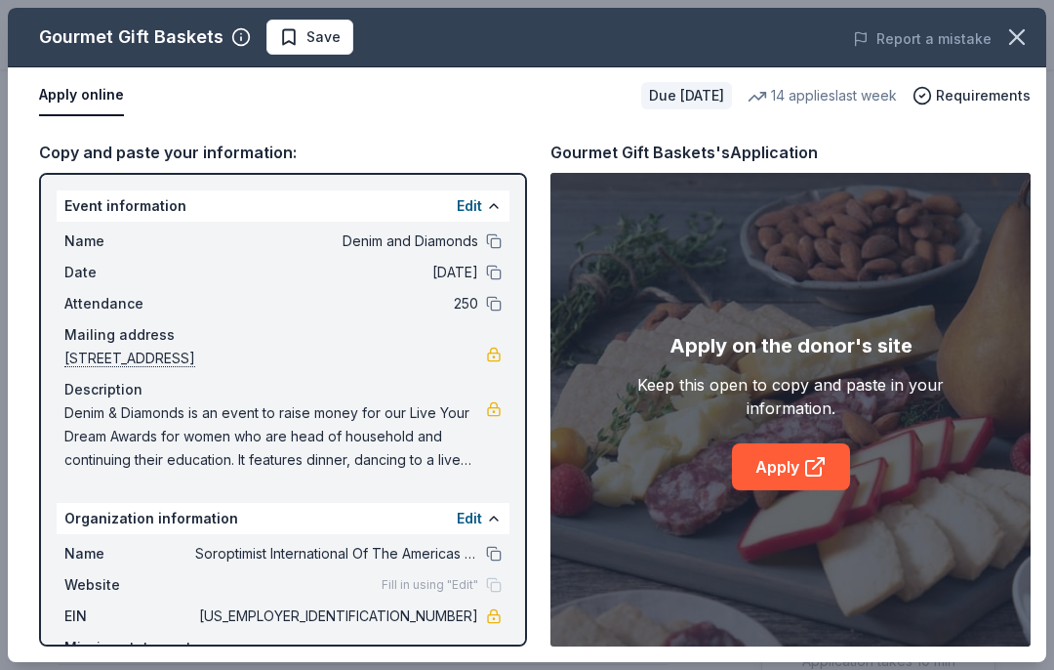
click at [500, 666] on link at bounding box center [494, 667] width 16 height 16
click at [790, 458] on link "Apply" at bounding box center [791, 466] width 118 height 47
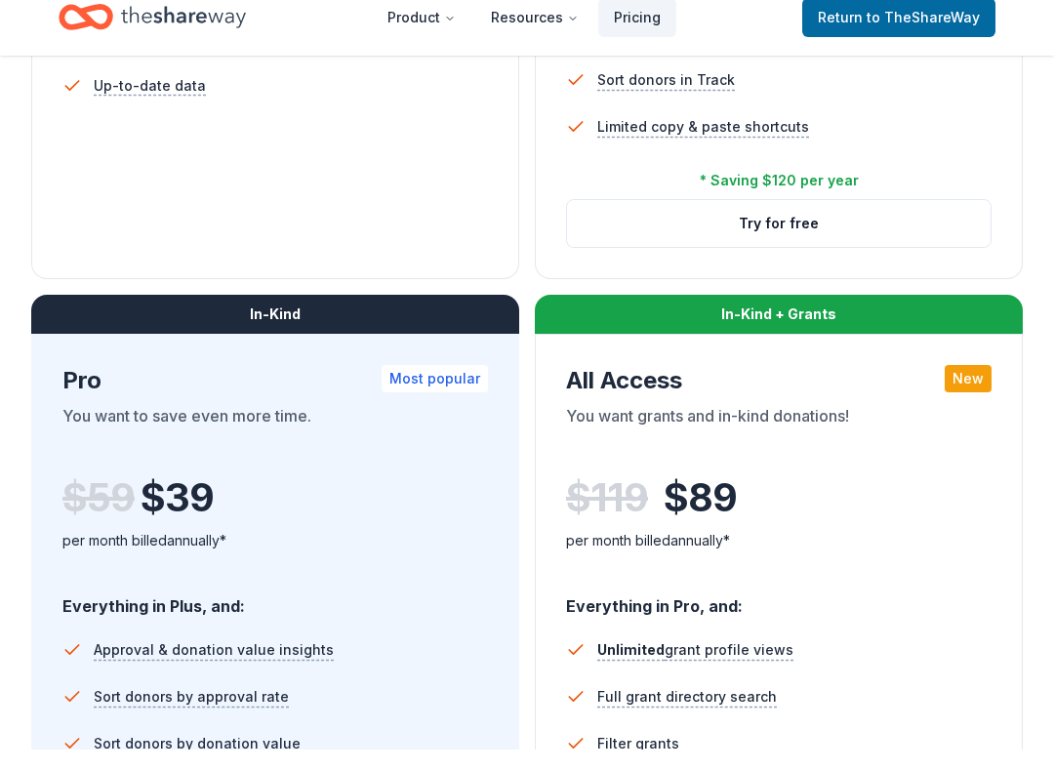
scroll to position [873, 0]
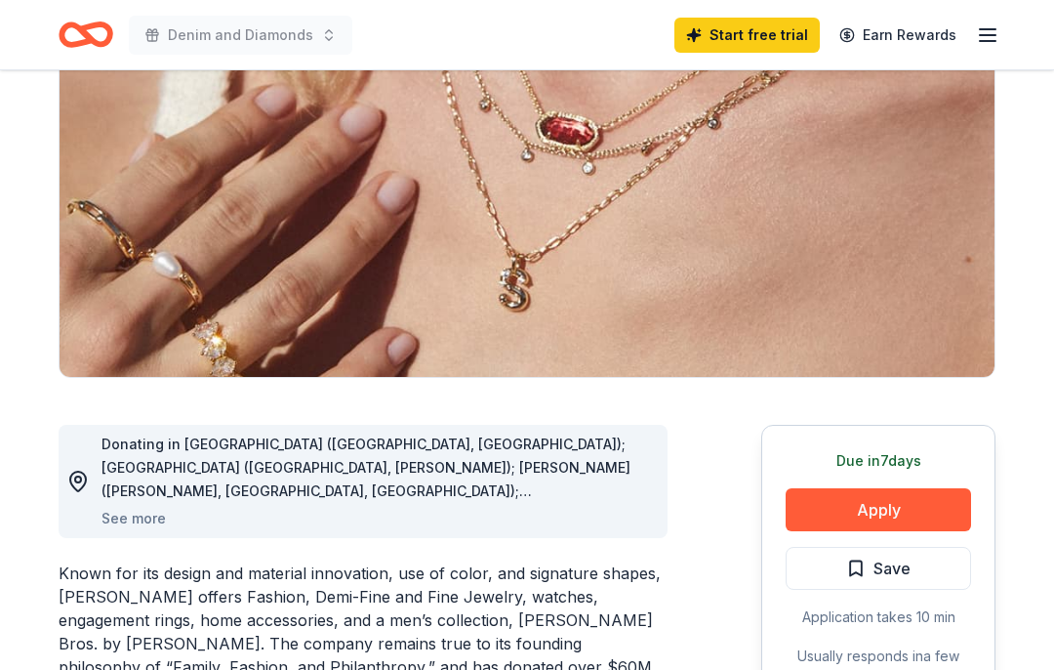
scroll to position [218, 0]
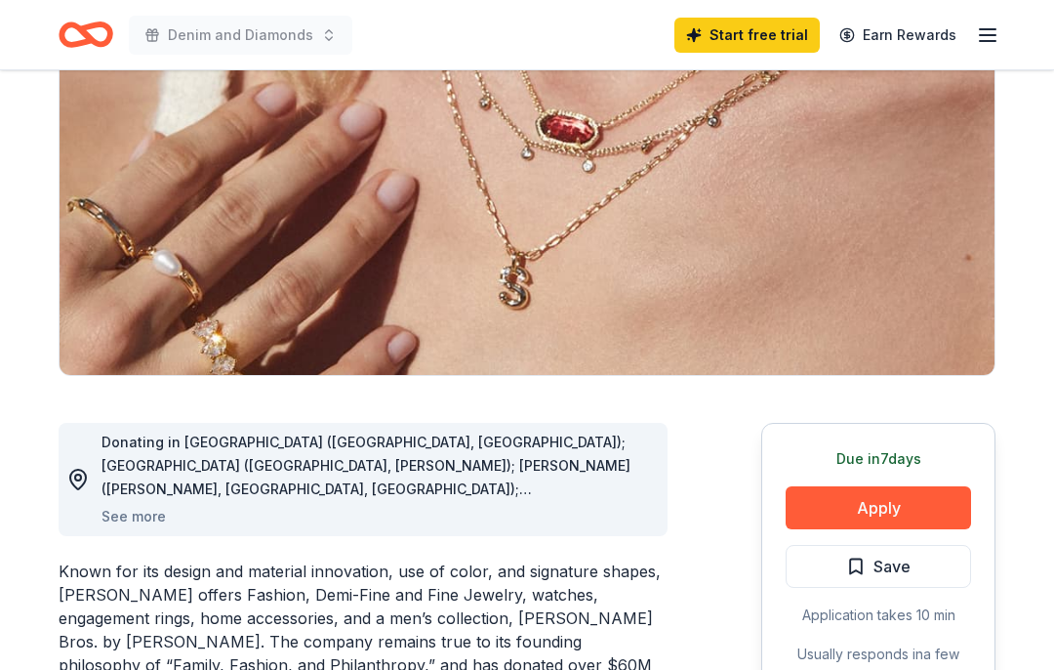
click at [918, 508] on button "Apply" at bounding box center [879, 507] width 186 height 43
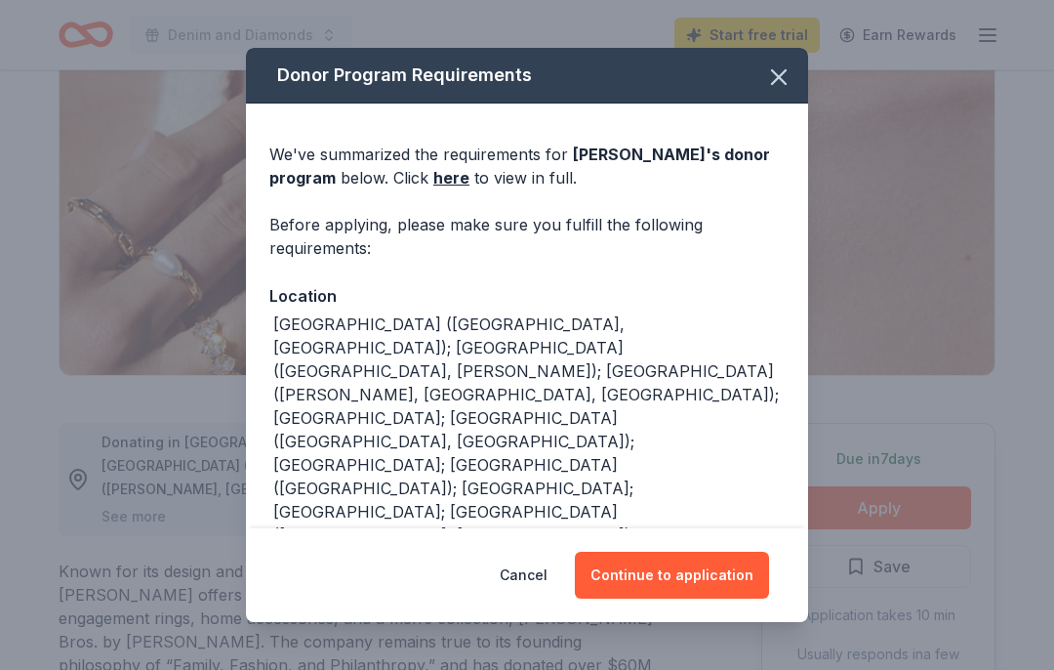
click at [708, 598] on button "Continue to application" at bounding box center [672, 575] width 194 height 47
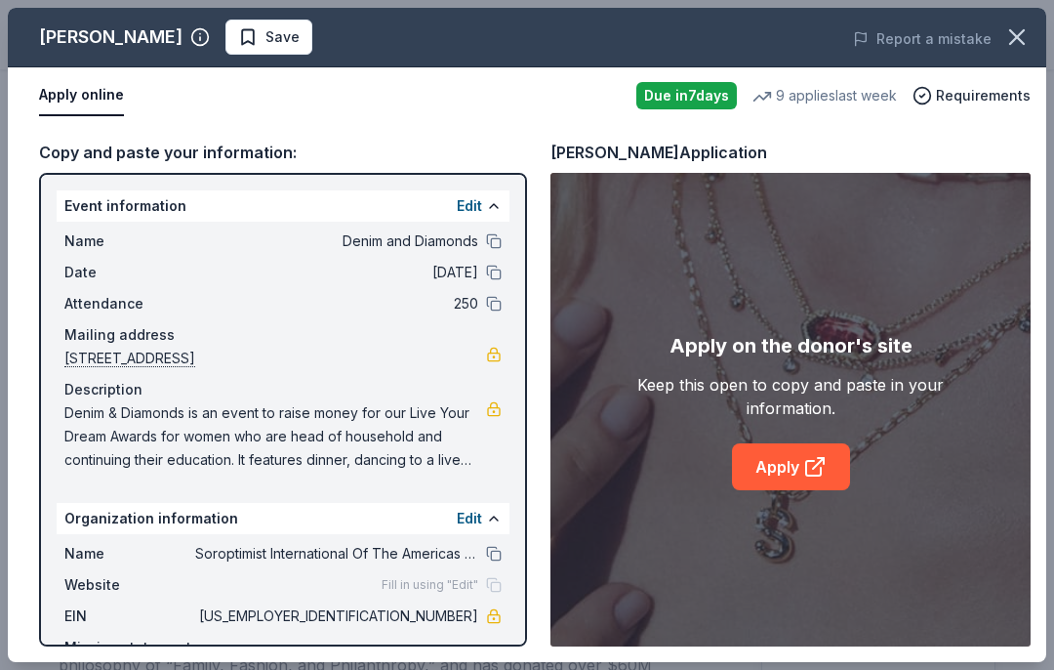
click at [806, 475] on icon at bounding box center [813, 468] width 15 height 15
click at [793, 471] on link "Apply" at bounding box center [791, 466] width 118 height 47
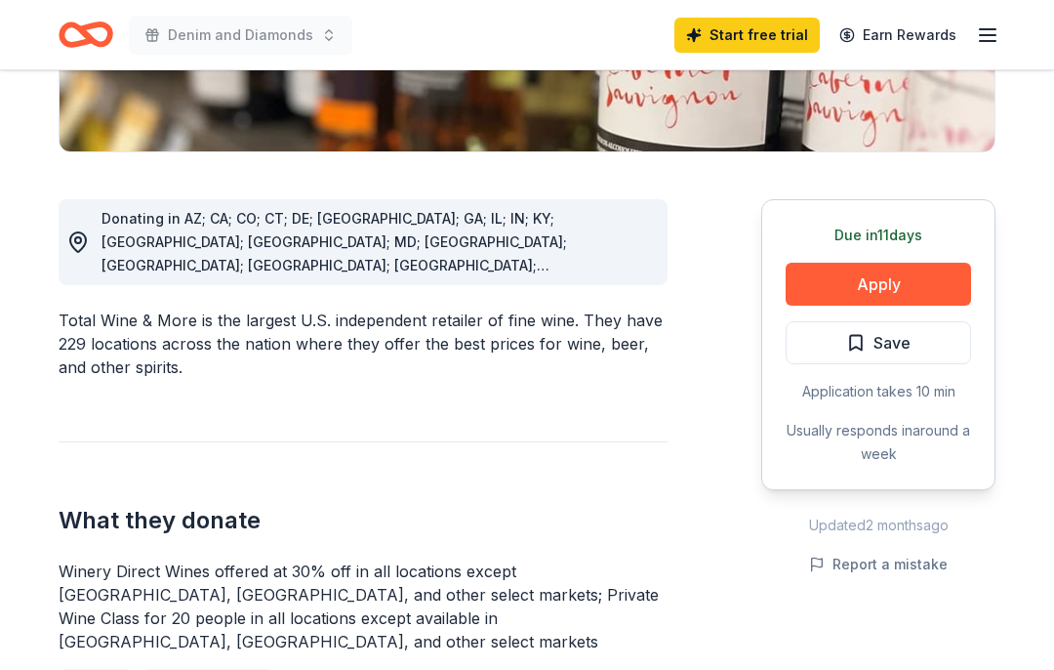
scroll to position [444, 0]
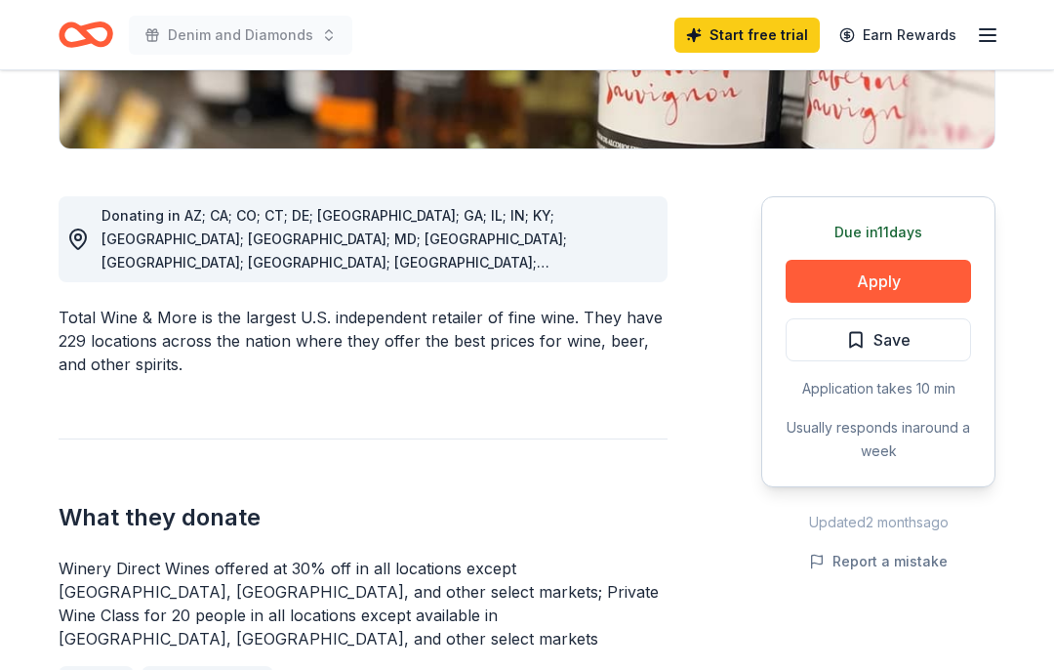
click at [928, 282] on button "Apply" at bounding box center [879, 281] width 186 height 43
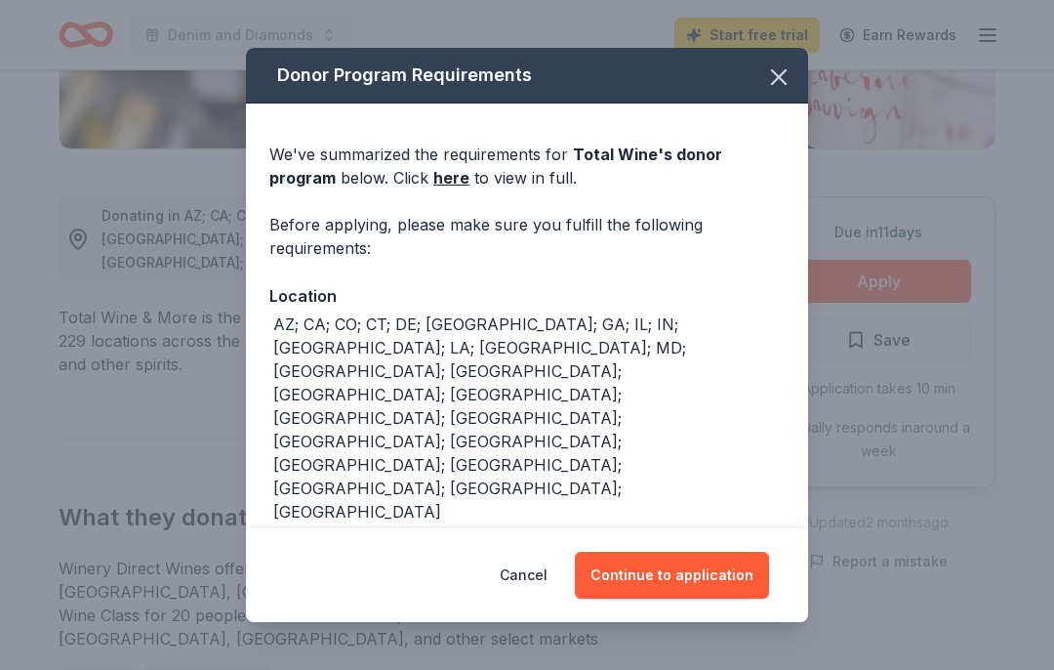
click at [681, 598] on button "Continue to application" at bounding box center [672, 575] width 194 height 47
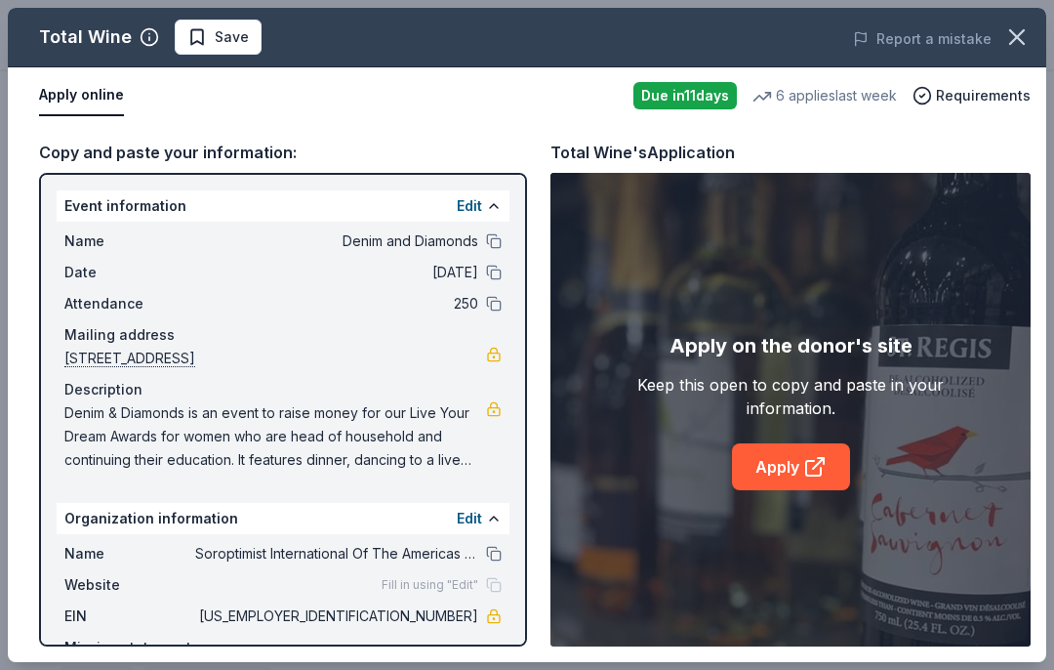
click at [774, 490] on link "Apply" at bounding box center [791, 466] width 118 height 47
